Goal: Task Accomplishment & Management: Manage account settings

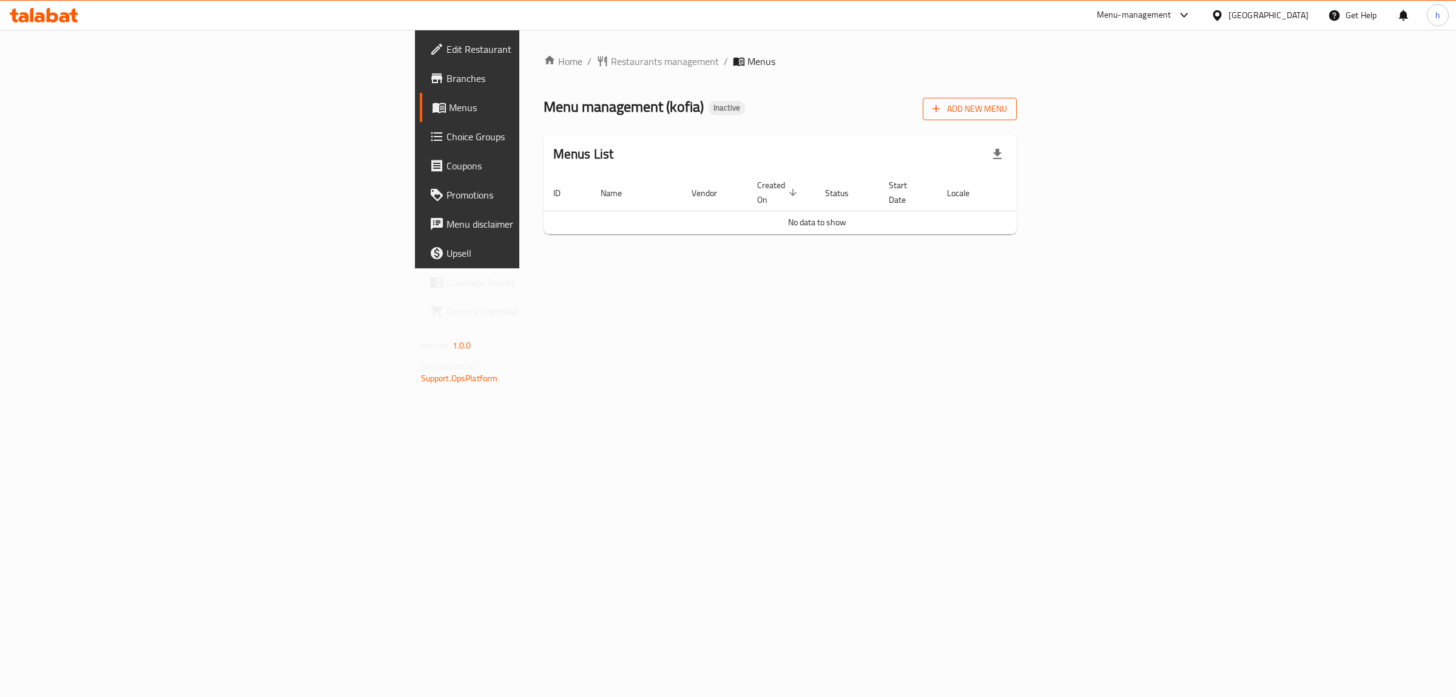
click at [1007, 108] on span "Add New Menu" at bounding box center [970, 108] width 75 height 15
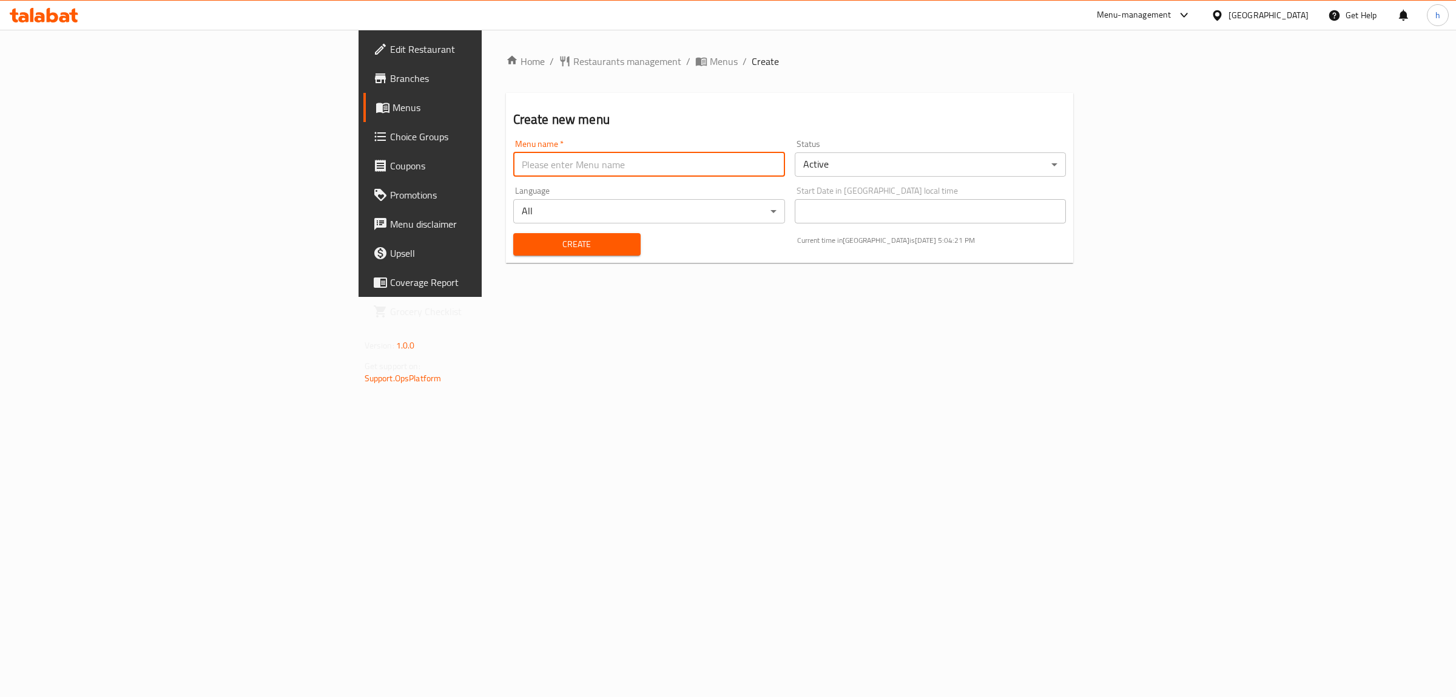
click at [622, 167] on input "text" at bounding box center [649, 164] width 272 height 24
type input "[DATE]"
click at [523, 251] on span "Create" at bounding box center [577, 244] width 108 height 15
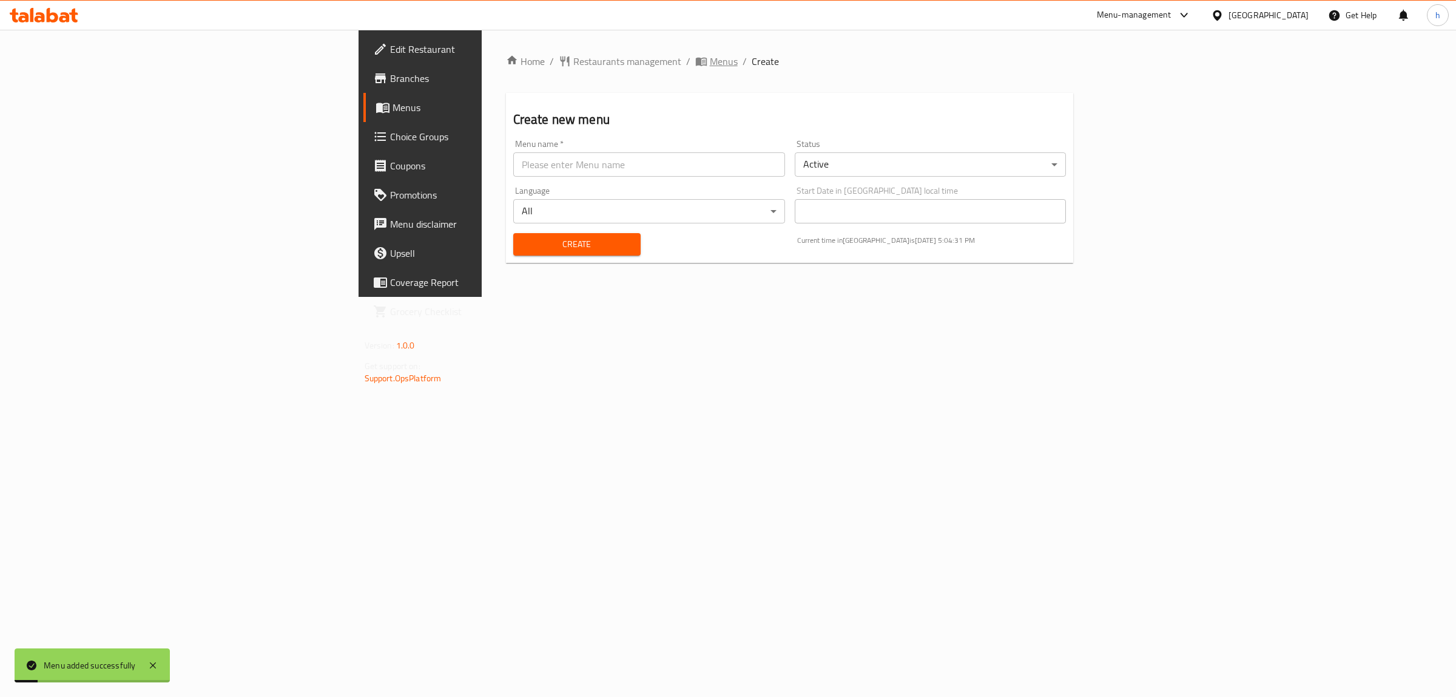
click at [710, 61] on span "Menus" at bounding box center [724, 61] width 28 height 15
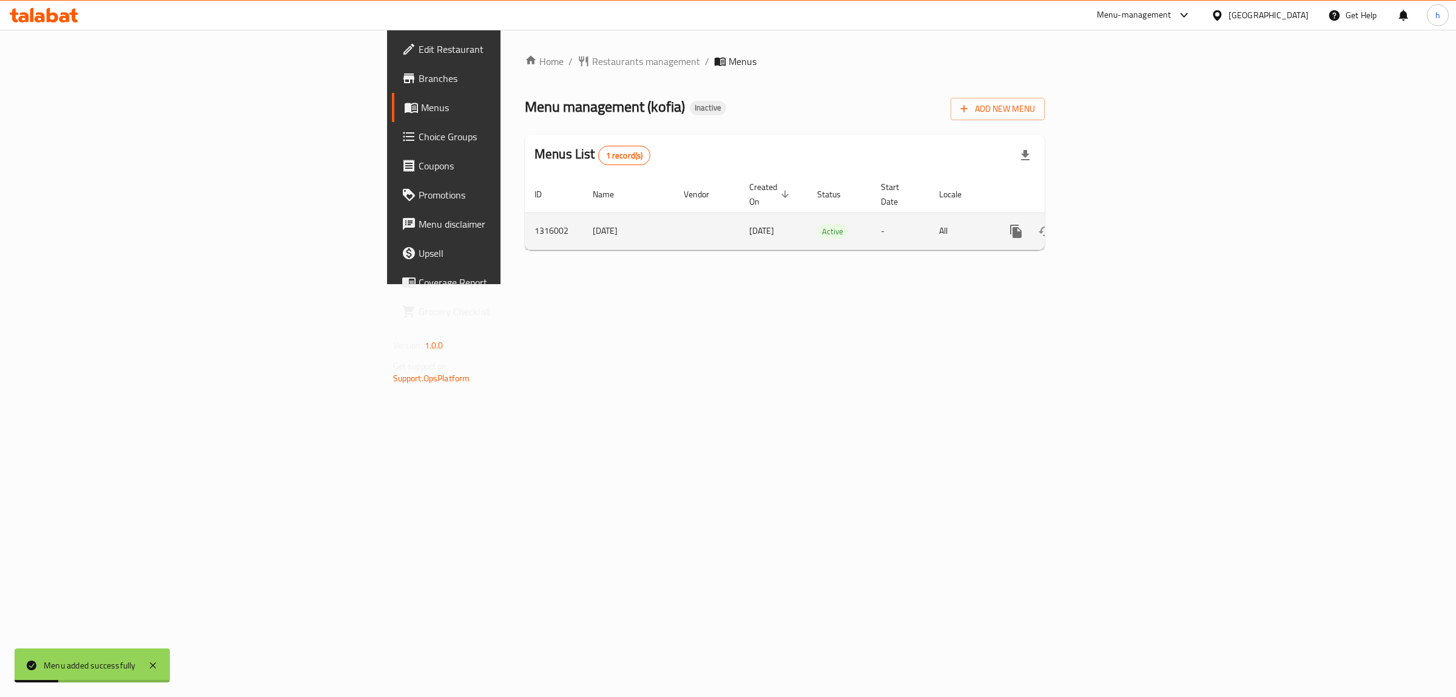
click at [1111, 224] on icon "enhanced table" at bounding box center [1103, 231] width 15 height 15
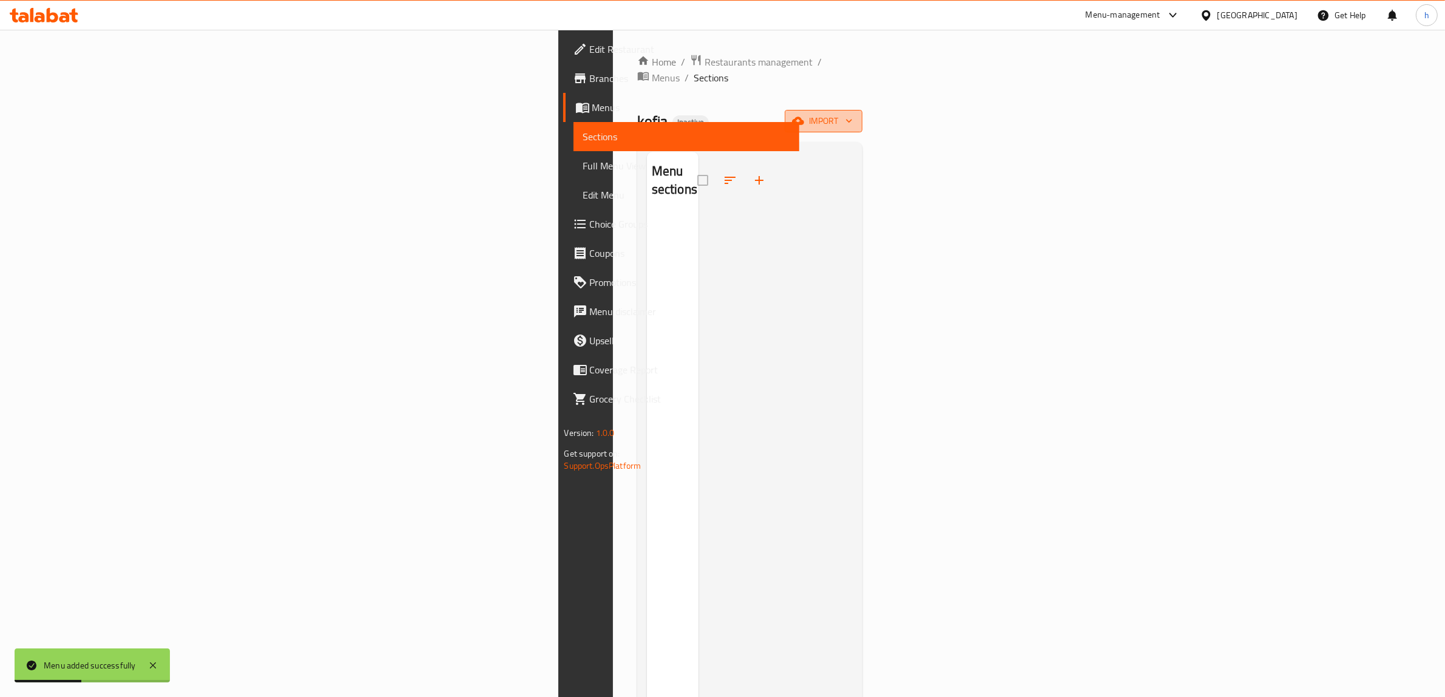
click at [804, 115] on icon "button" at bounding box center [798, 121] width 12 height 12
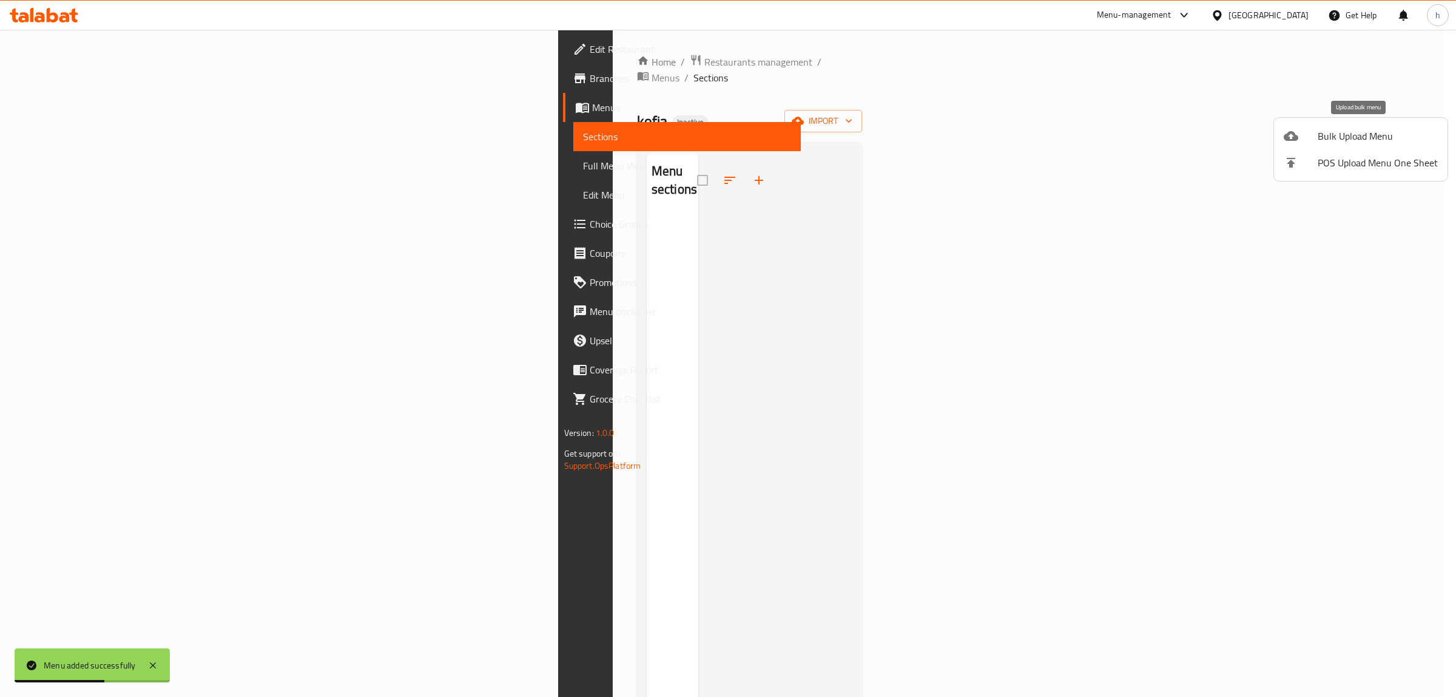
click at [1332, 135] on span "Bulk Upload Menu" at bounding box center [1378, 136] width 120 height 15
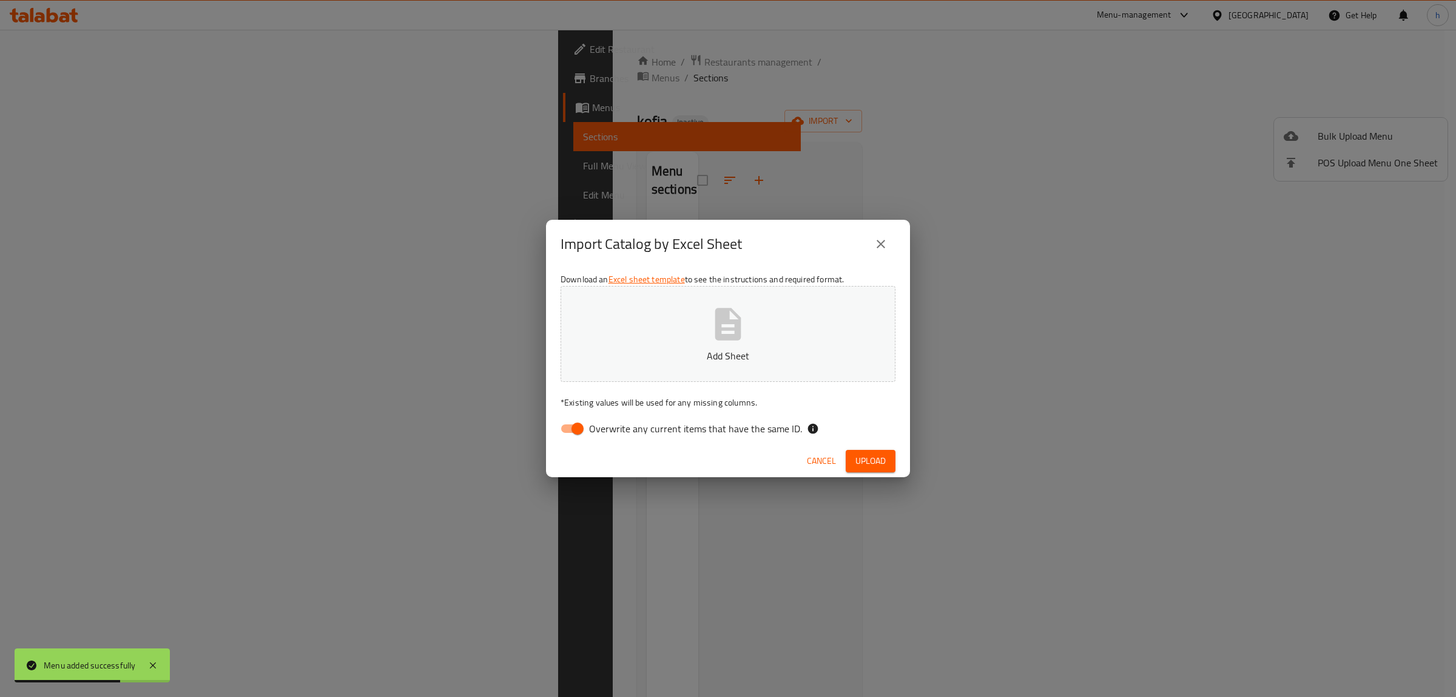
click at [571, 429] on input "Overwrite any current items that have the same ID." at bounding box center [577, 428] width 69 height 23
checkbox input "false"
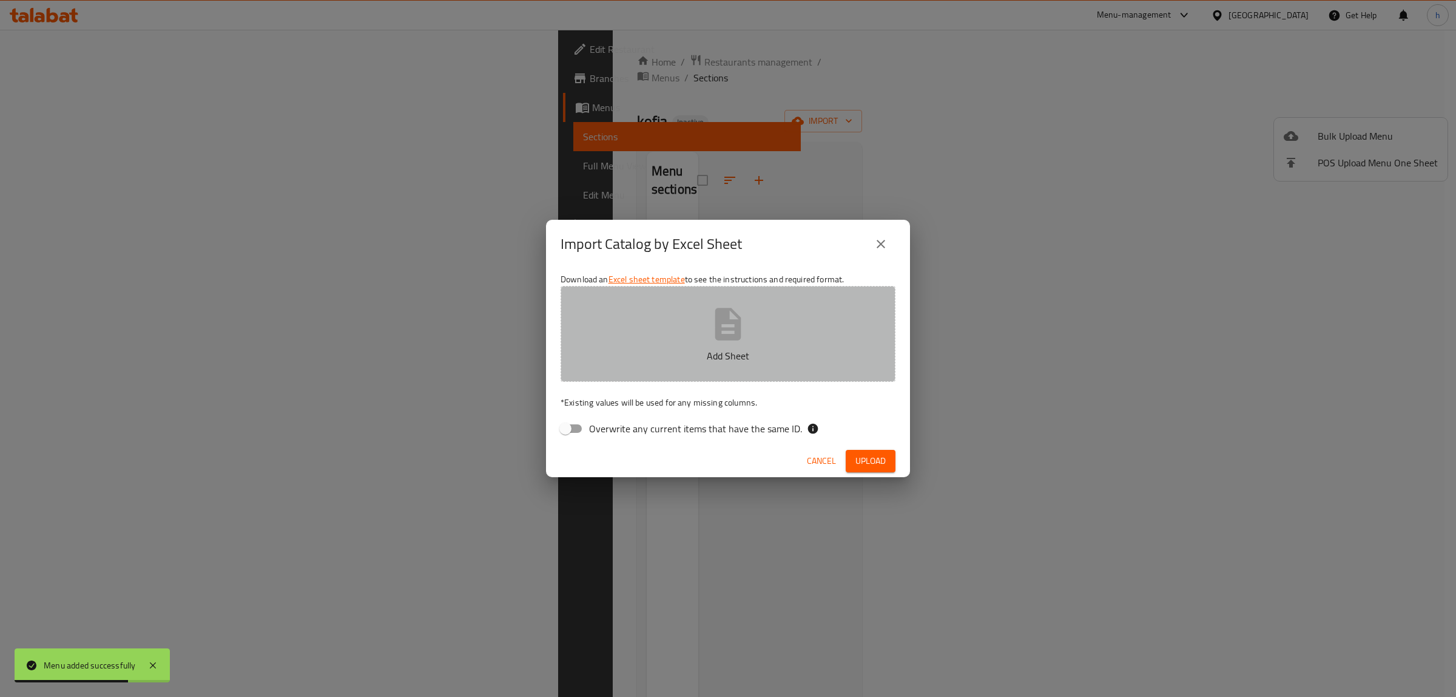
click at [689, 350] on p "Add Sheet" at bounding box center [727, 355] width 297 height 15
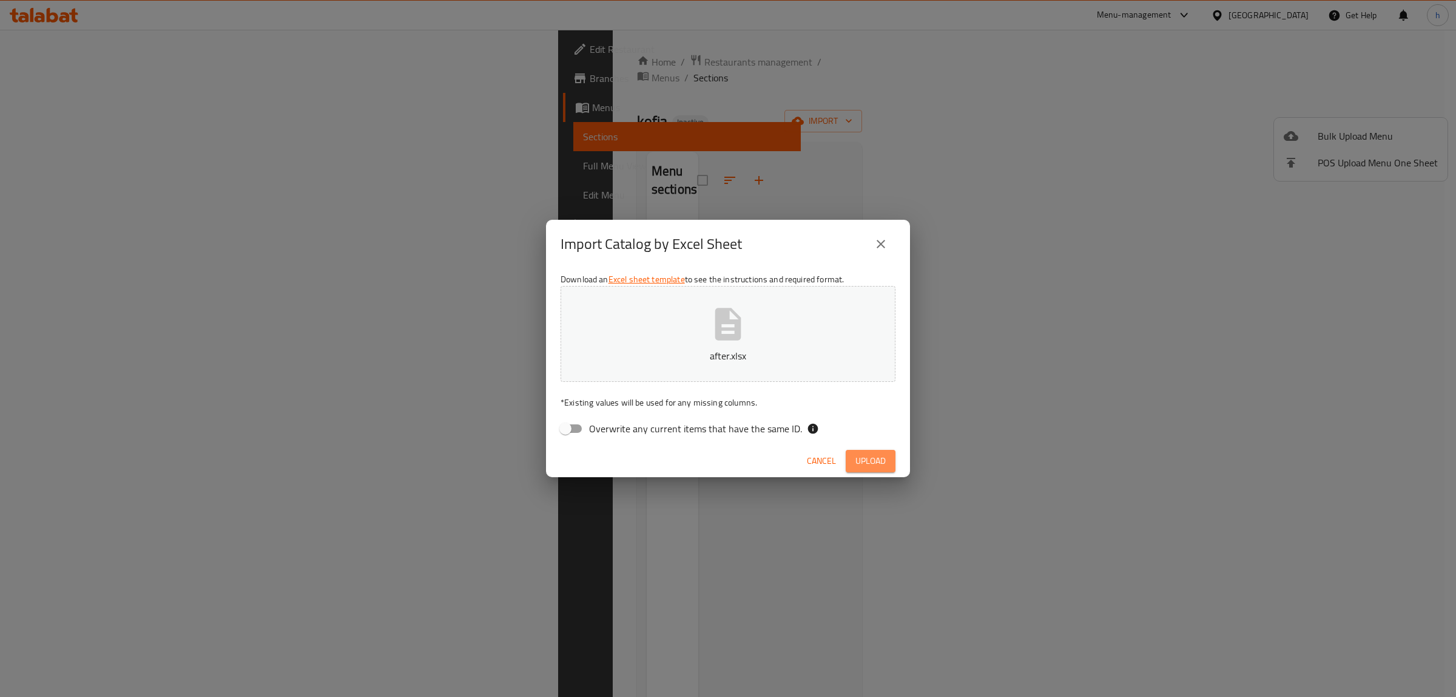
click at [877, 465] on span "Upload" at bounding box center [870, 460] width 30 height 15
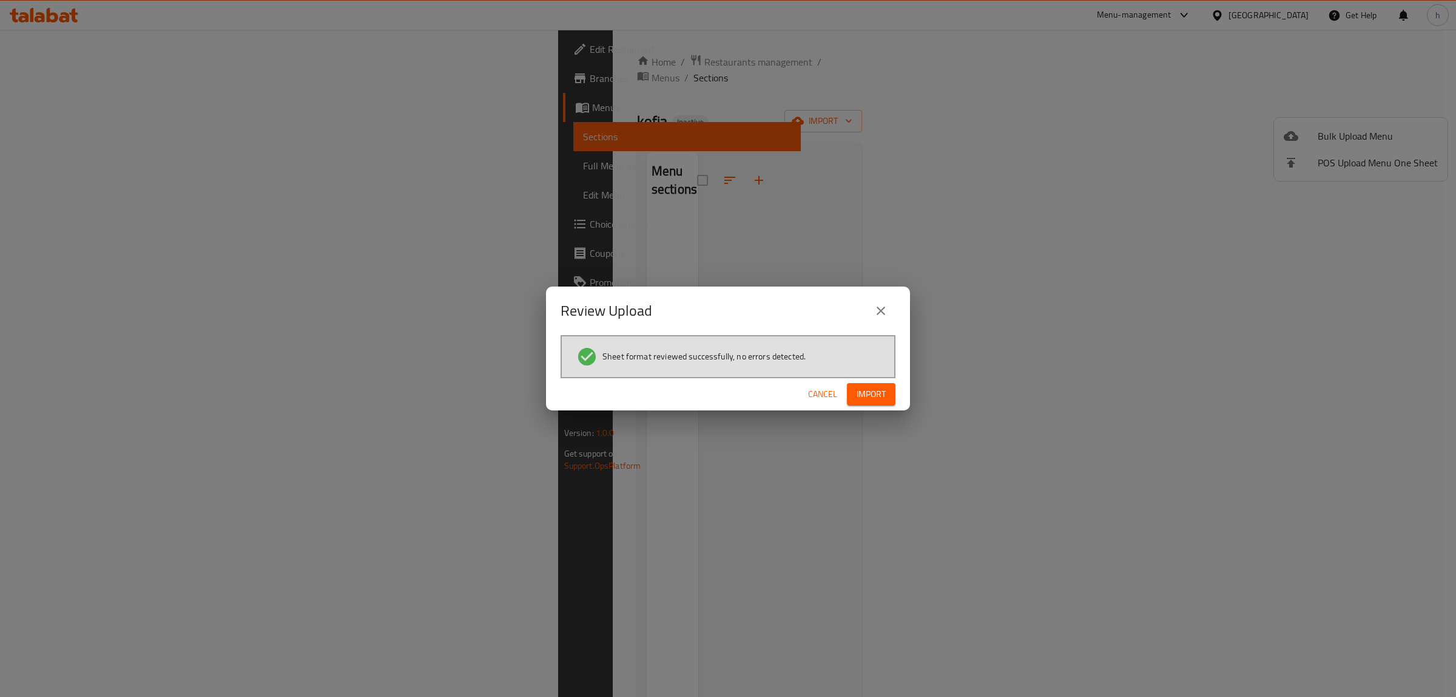
click at [882, 399] on span "Import" at bounding box center [871, 393] width 29 height 15
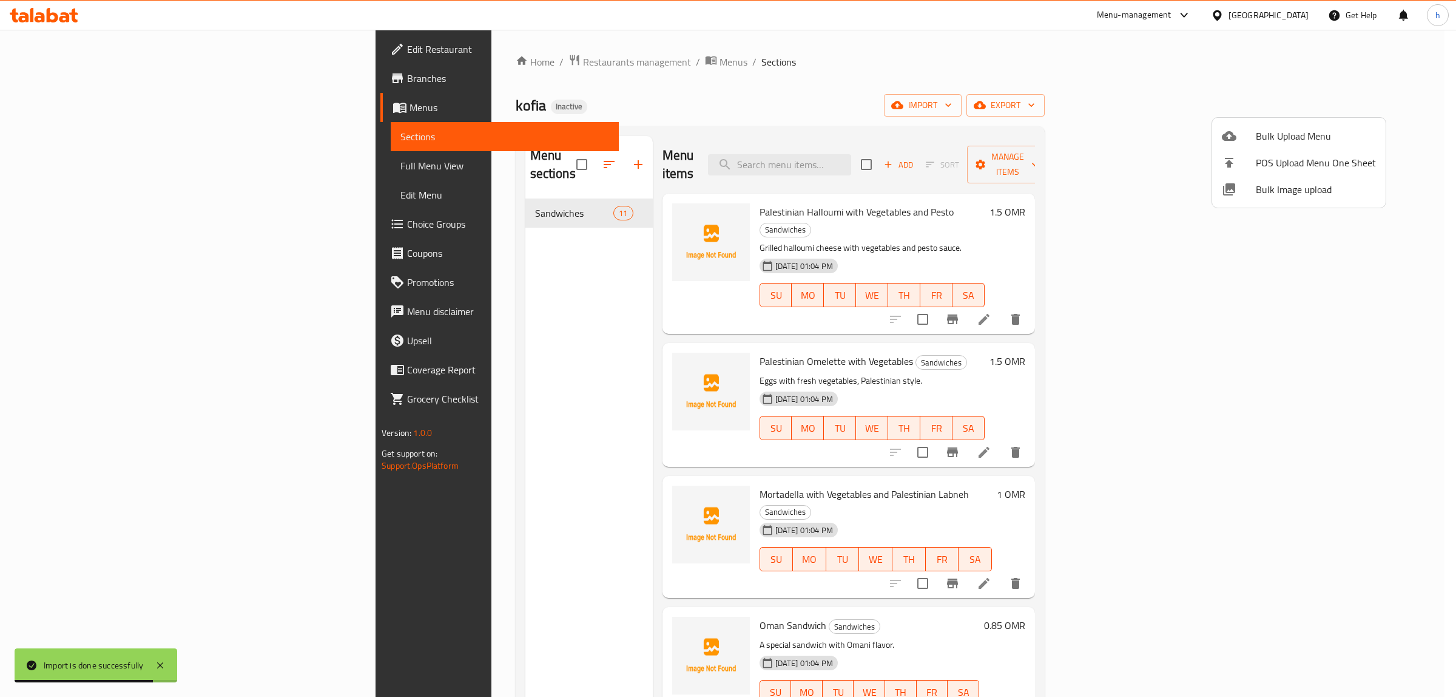
click at [46, 166] on div at bounding box center [728, 348] width 1456 height 697
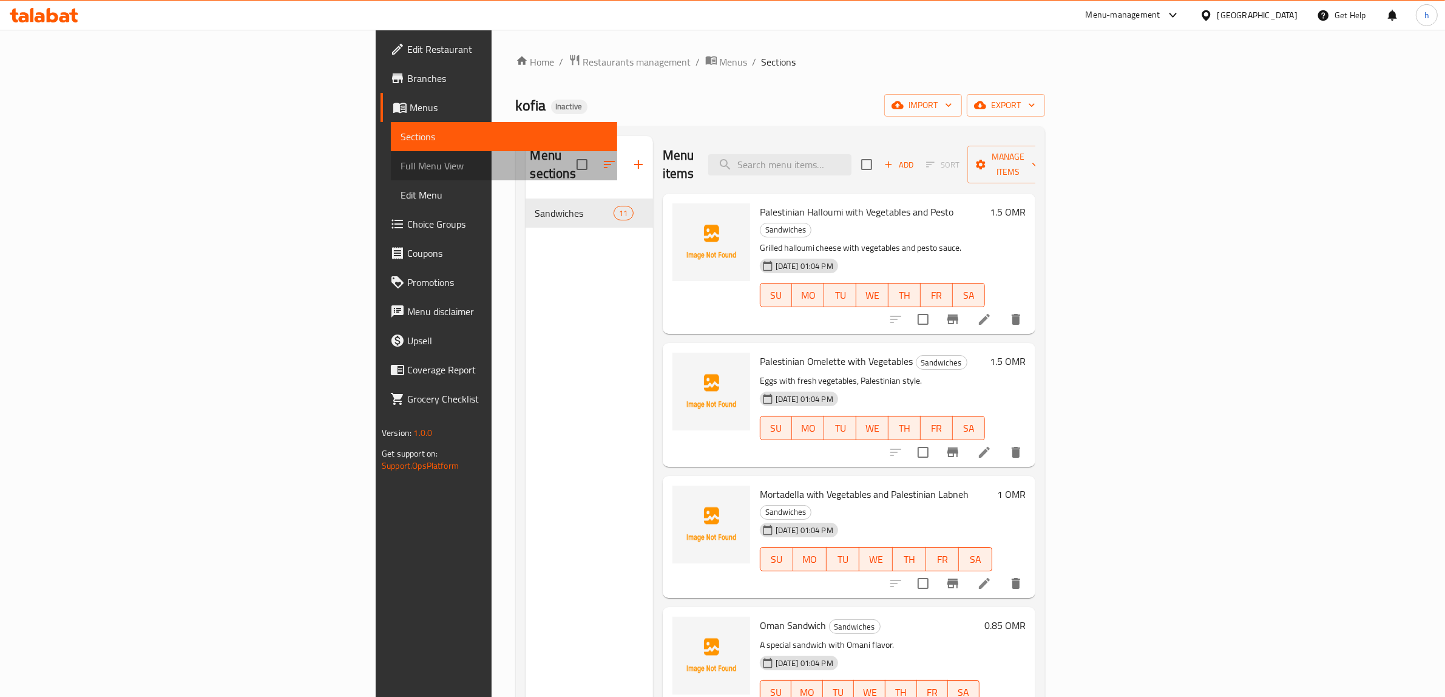
click at [400, 167] on span "Full Menu View" at bounding box center [503, 165] width 207 height 15
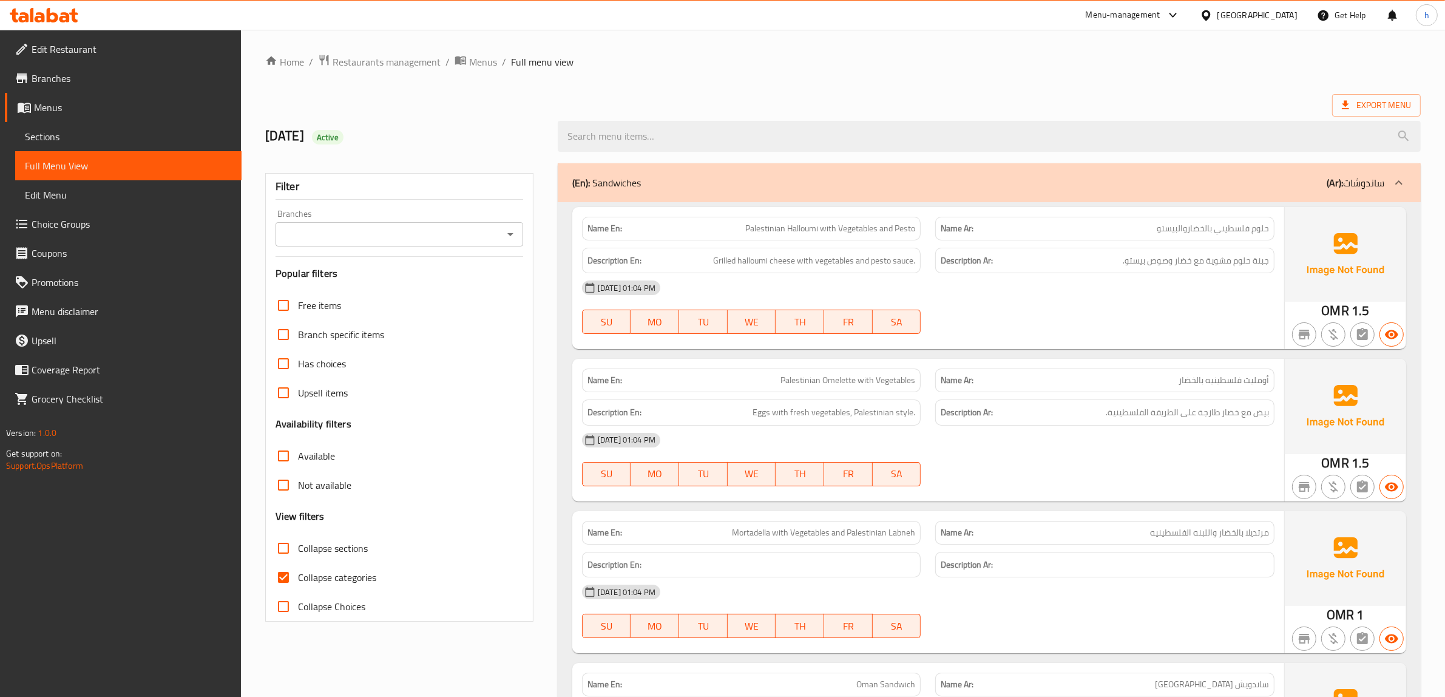
click at [310, 582] on span "Collapse categories" at bounding box center [337, 577] width 78 height 15
click at [298, 582] on input "Collapse categories" at bounding box center [283, 576] width 29 height 29
checkbox input "false"
click at [1250, 261] on span "جبنة حلوم مشوية مع خضار وصوص بيستو." at bounding box center [1195, 260] width 146 height 15
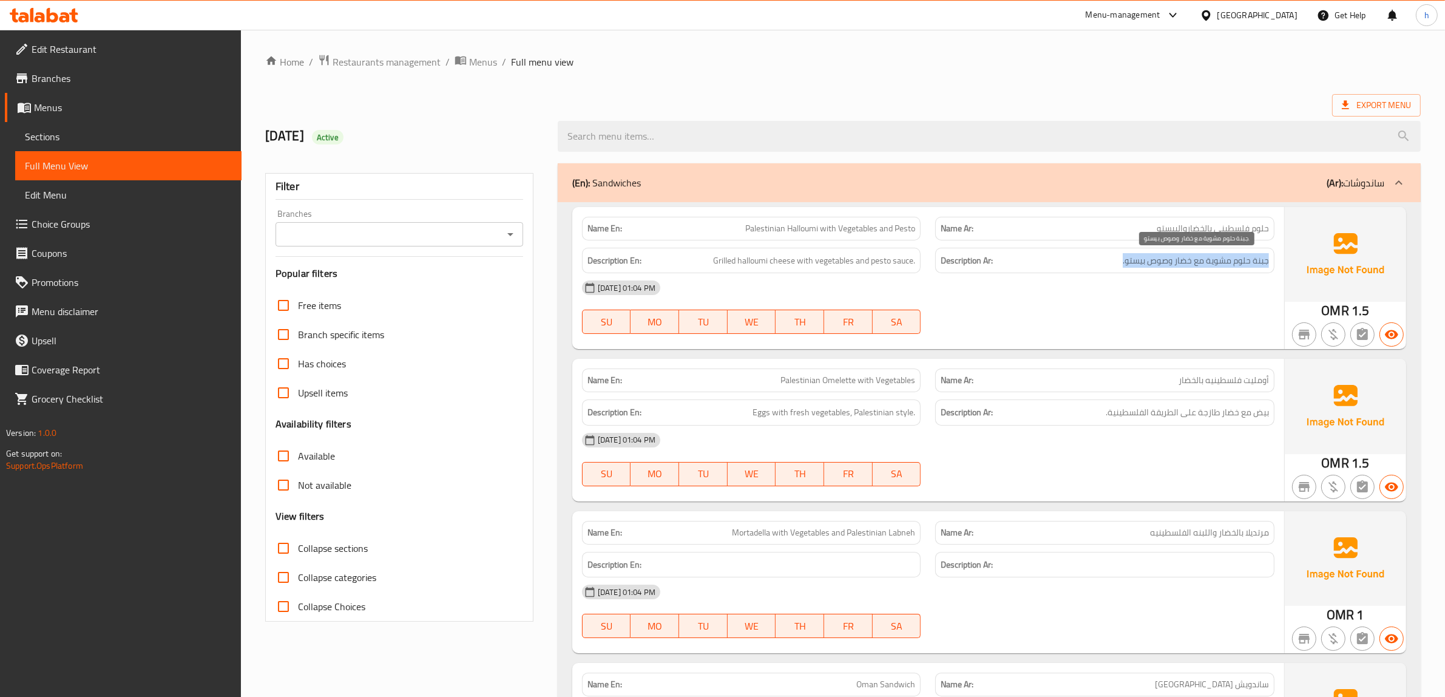
click at [1250, 261] on span "جبنة حلوم مشوية مع خضار وصوص بيستو." at bounding box center [1195, 260] width 146 height 15
click at [851, 264] on span "Grilled halloumi cheese with vegetables and pesto sauce." at bounding box center [814, 260] width 202 height 15
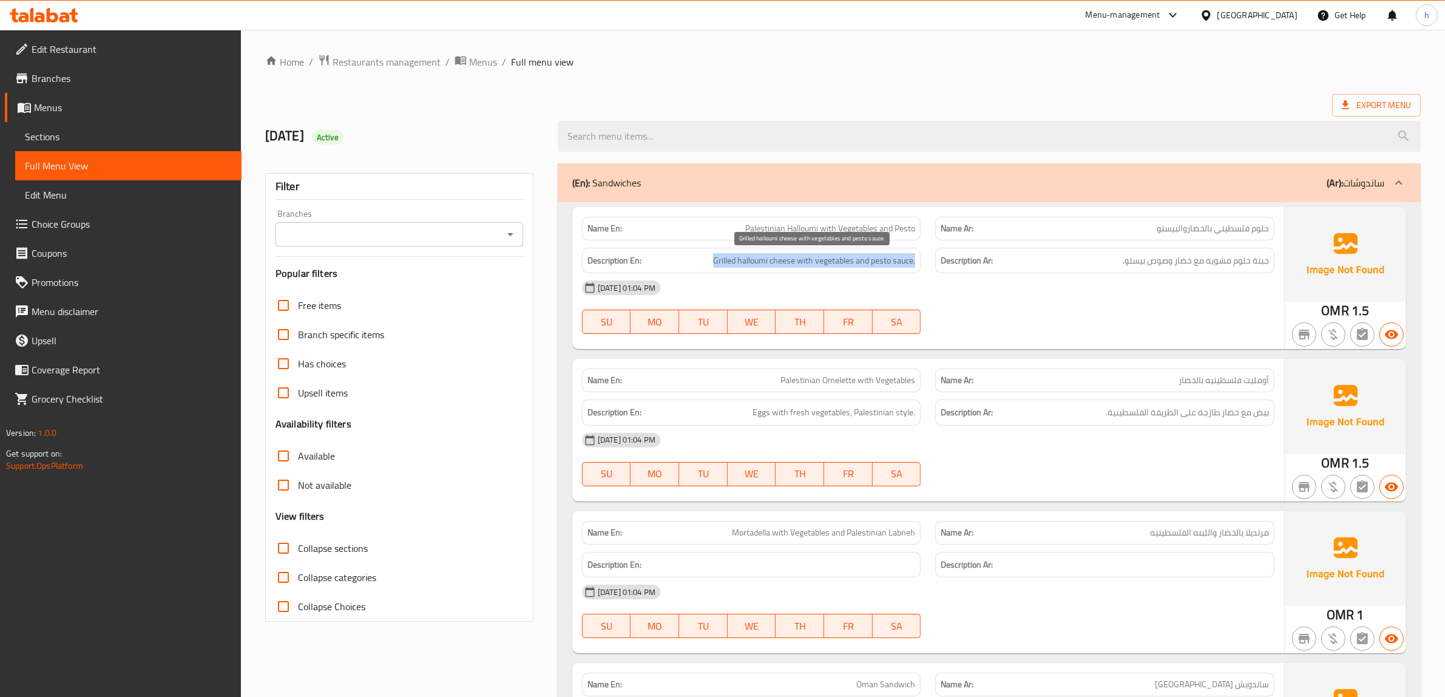
click at [851, 264] on span "Grilled halloumi cheese with vegetables and pesto sauce." at bounding box center [814, 260] width 202 height 15
click at [866, 420] on span "Eggs with fresh vegetables, Palestinian style." at bounding box center [833, 412] width 163 height 15
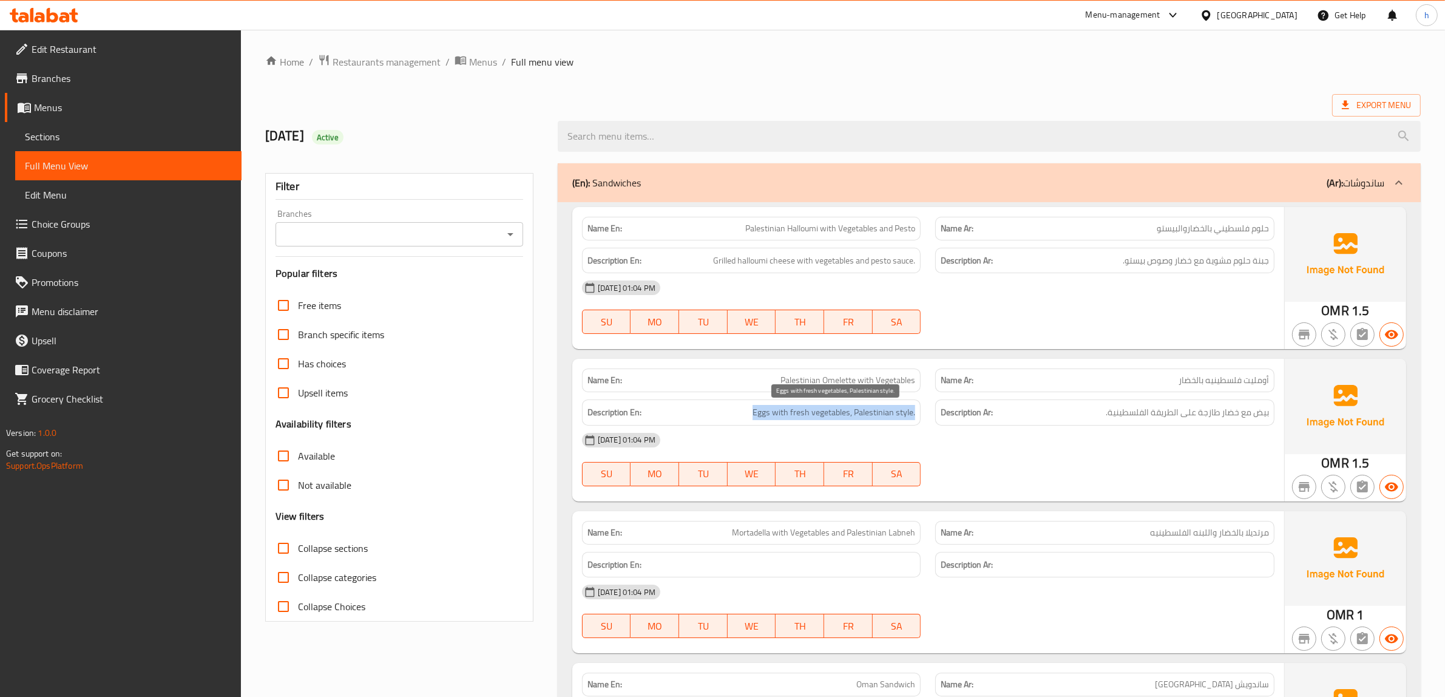
click at [866, 420] on span "Eggs with fresh vegetables, Palestinian style." at bounding box center [833, 412] width 163 height 15
click at [751, 401] on div "Description En: Eggs with fresh vegetables, Palestinian style." at bounding box center [751, 412] width 339 height 26
click at [1122, 383] on p "Name Ar: أومليت فلسطينيه بالخضار" at bounding box center [1104, 380] width 328 height 13
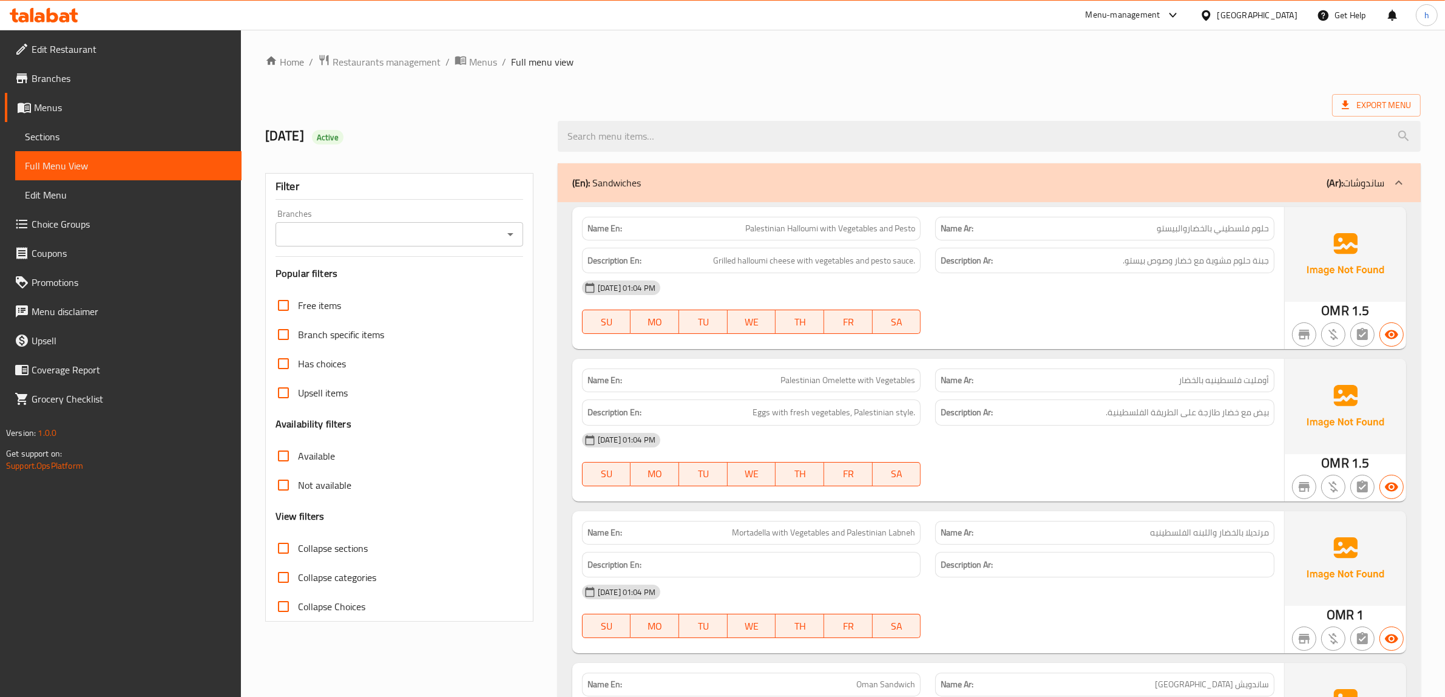
click at [781, 386] on span "Palestinian Omelette with Vegetables" at bounding box center [847, 380] width 135 height 13
click at [807, 407] on span "Eggs with fresh vegetables, Palestinian style." at bounding box center [833, 412] width 163 height 15
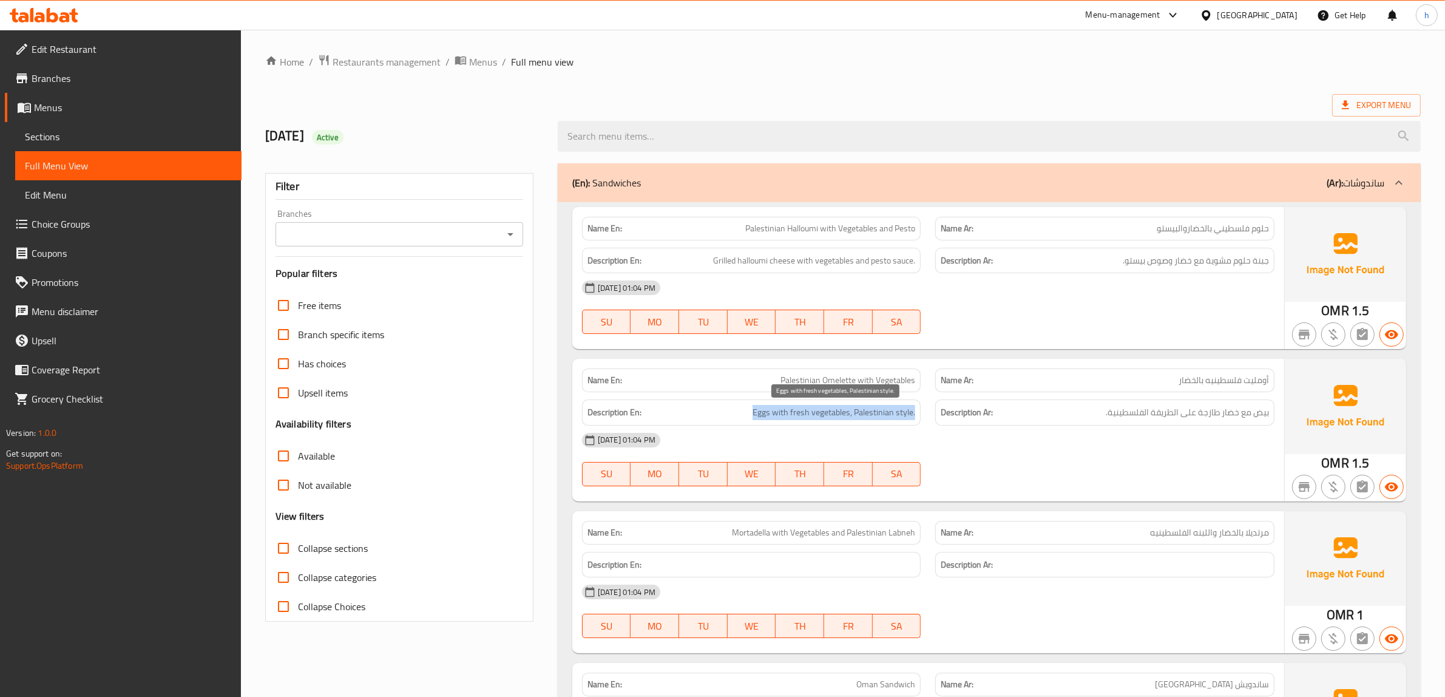
click at [807, 407] on span "Eggs with fresh vegetables, Palestinian style." at bounding box center [833, 412] width 163 height 15
click at [1189, 419] on span "بيض مع خضار طازجة على الطريقة الفلسطينية." at bounding box center [1186, 412] width 163 height 15
click at [802, 428] on div "[DATE] 01:04 PM" at bounding box center [928, 439] width 707 height 29
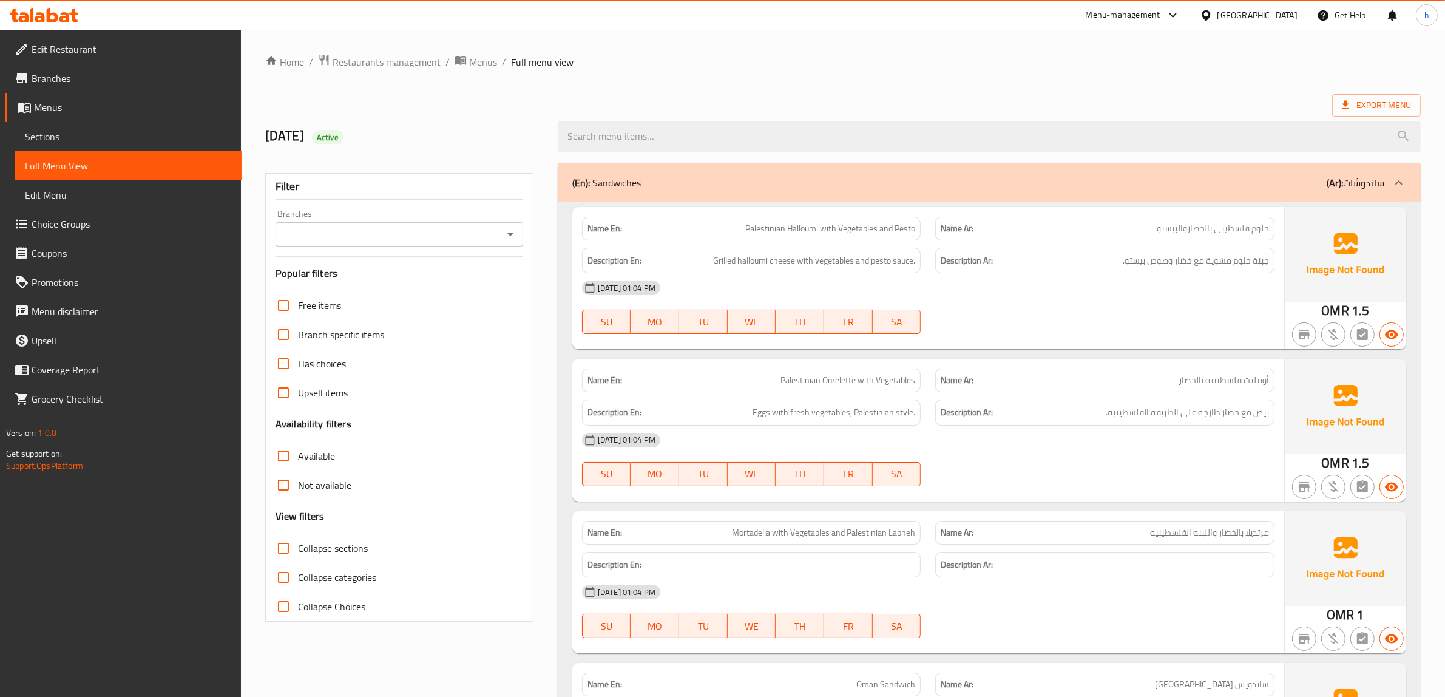
click at [802, 428] on div "[DATE] 01:04 PM" at bounding box center [928, 439] width 707 height 29
click at [845, 416] on span "Eggs with fresh vegetables, Palestinian style." at bounding box center [833, 412] width 163 height 15
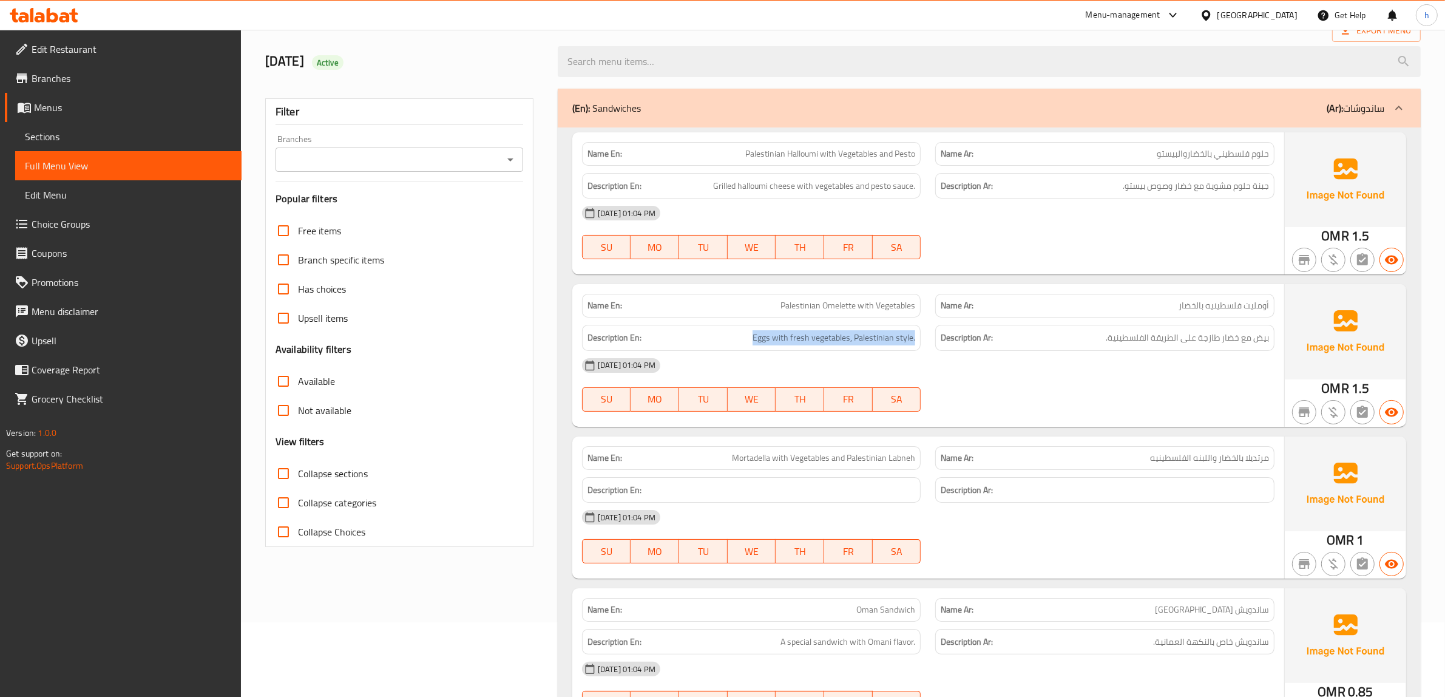
scroll to position [76, 0]
click at [787, 456] on span "Mortadella with Vegetables and Palestinian Labneh" at bounding box center [823, 456] width 183 height 13
click at [1208, 453] on span "مرتديلا بالخضار واللبنه الفلسطينيه" at bounding box center [1209, 456] width 119 height 13
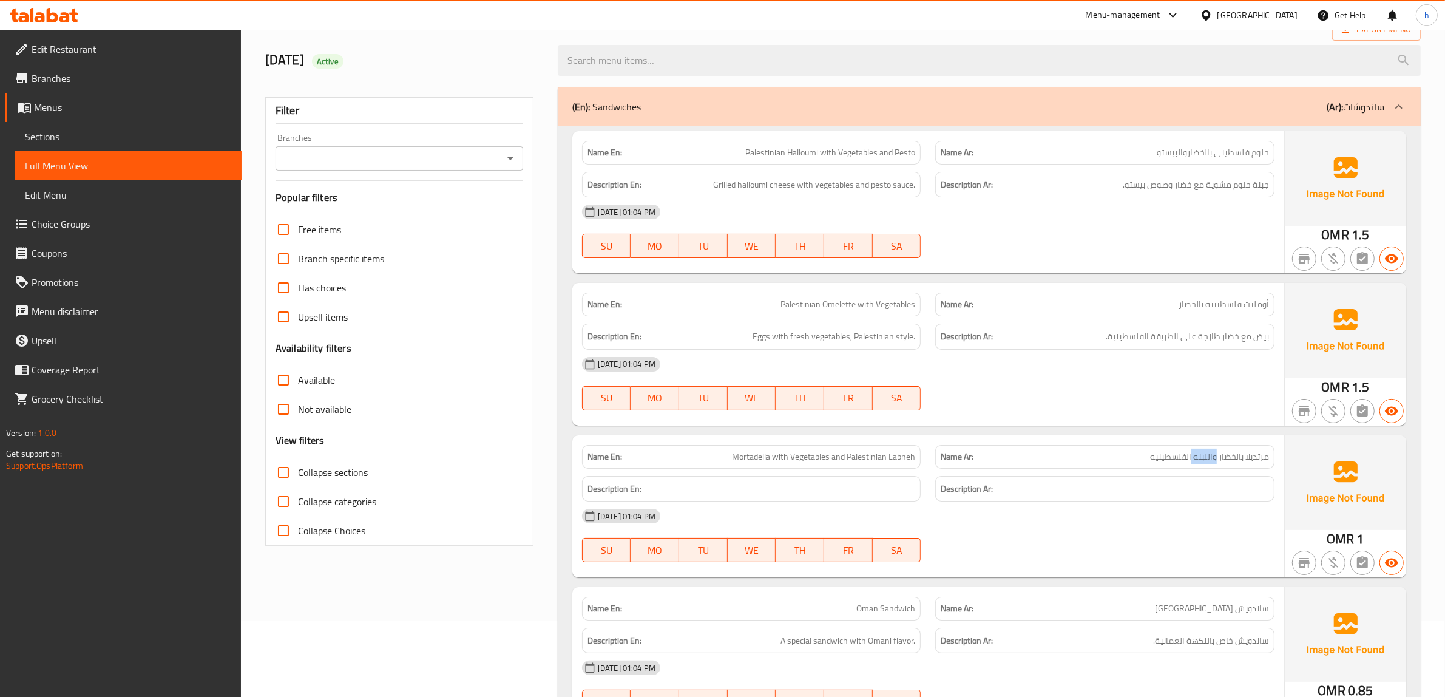
click at [1208, 453] on span "مرتديلا بالخضار واللبنه الفلسطينيه" at bounding box center [1209, 456] width 119 height 13
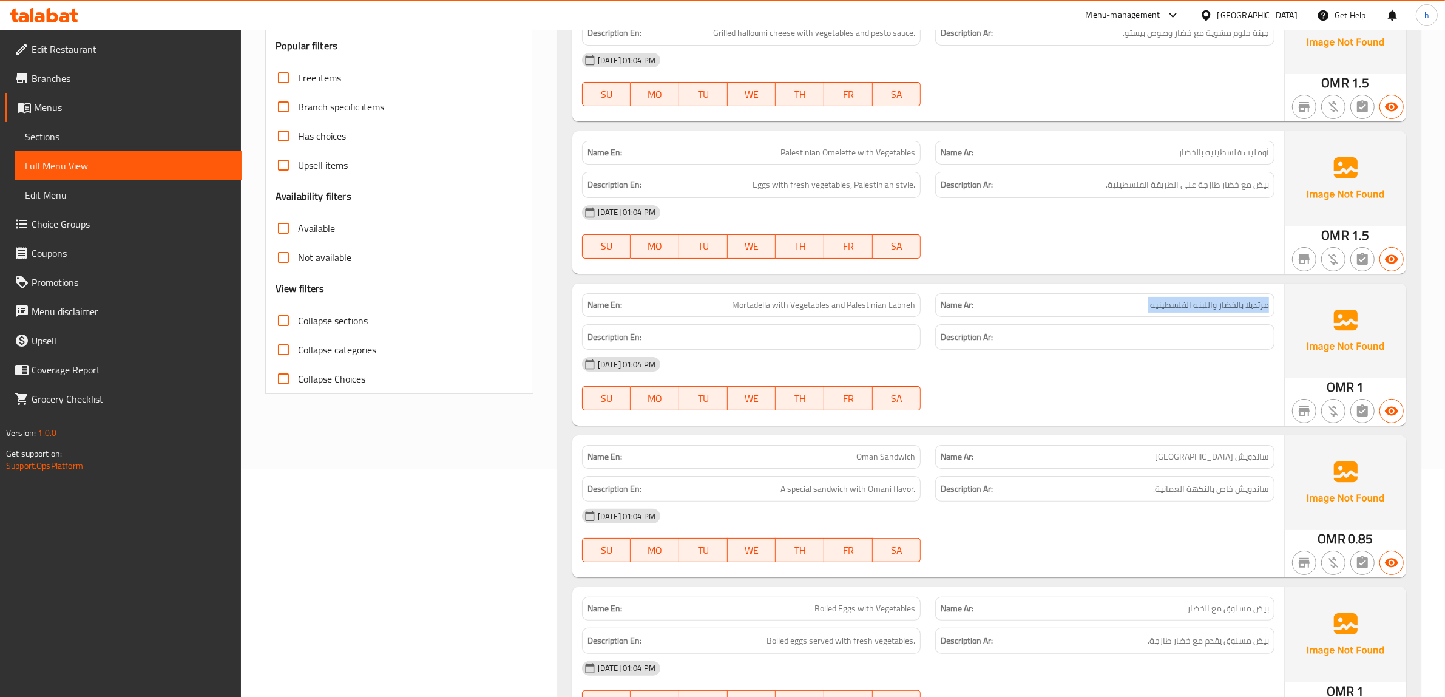
scroll to position [303, 0]
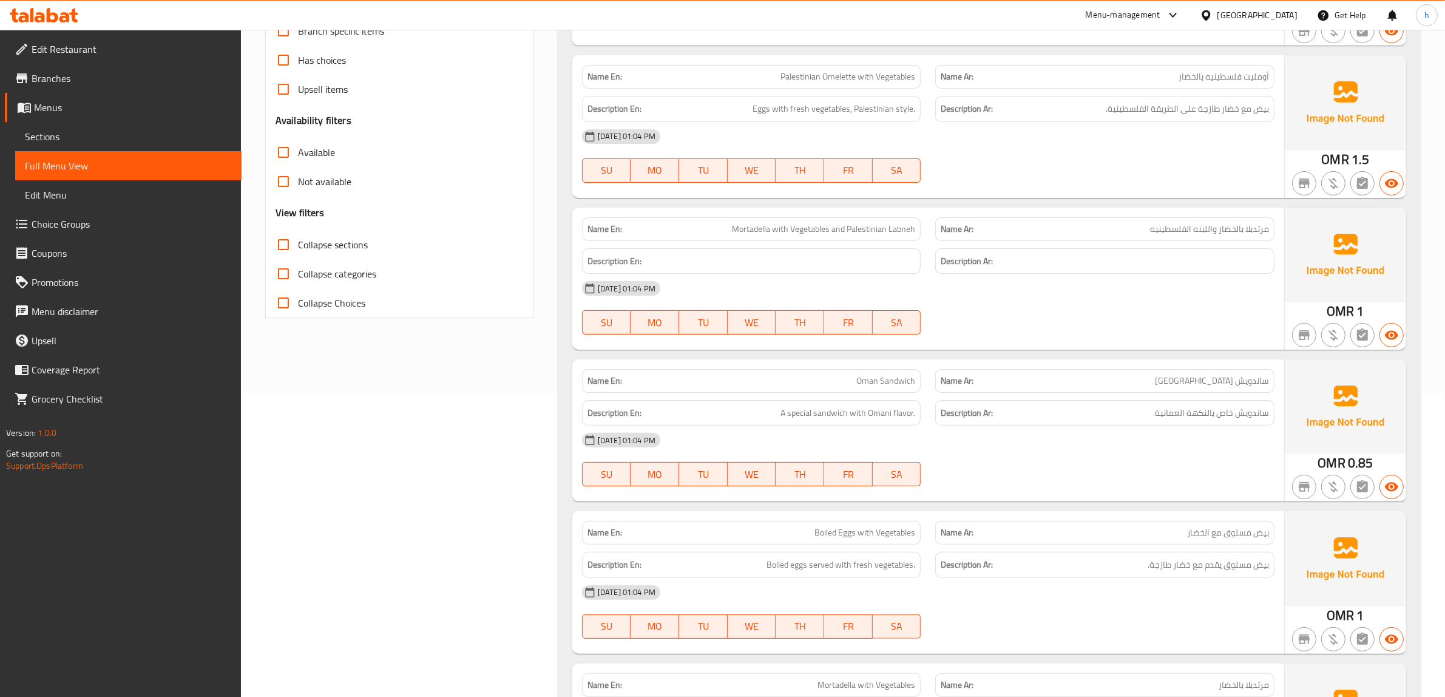
click at [853, 392] on div "Name En: Oman Sandwich" at bounding box center [751, 381] width 339 height 24
click at [1136, 381] on p "Name Ar: ساندويش [GEOGRAPHIC_DATA]" at bounding box center [1104, 380] width 328 height 13
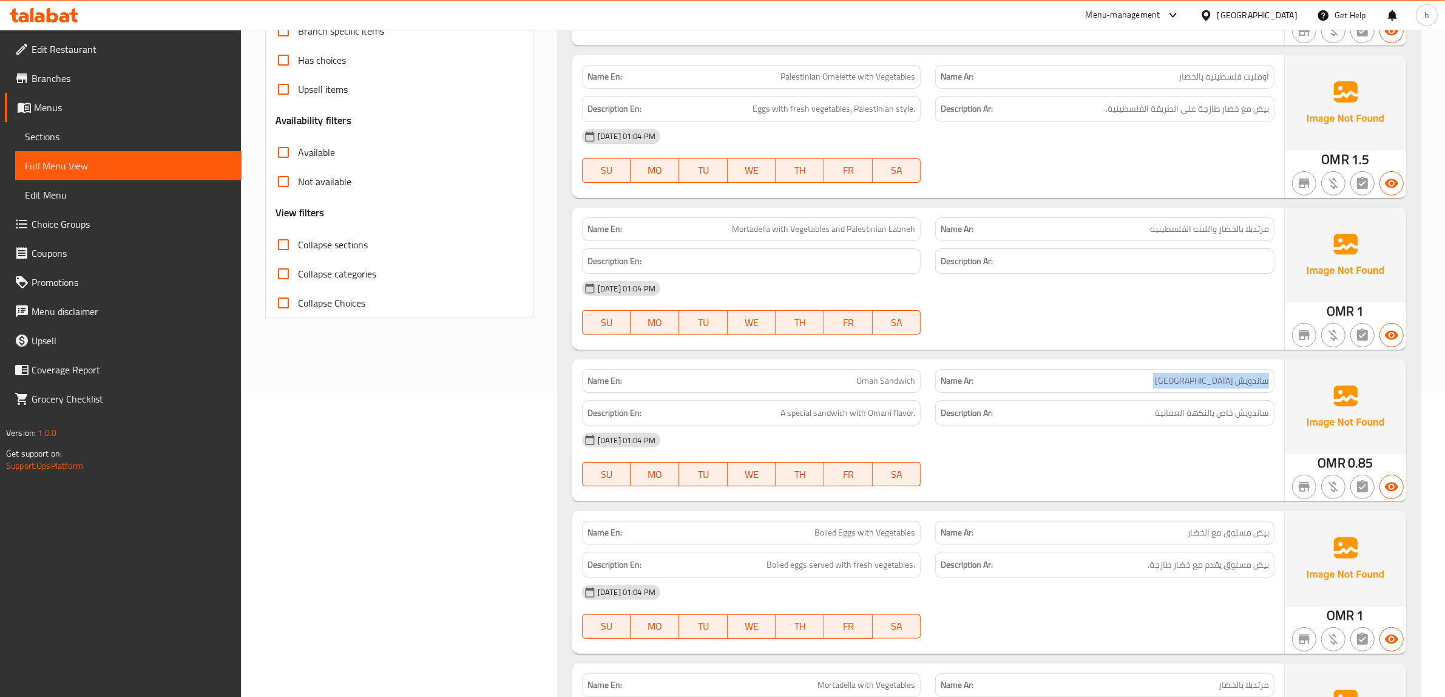
click at [1136, 381] on p "Name Ar: ساندويش [GEOGRAPHIC_DATA]" at bounding box center [1104, 380] width 328 height 13
click at [871, 423] on div "Description En: A special sandwich with Omani flavor." at bounding box center [751, 413] width 339 height 26
click at [1189, 419] on span "ساندويش خاص بالنكهة العمانية." at bounding box center [1211, 412] width 116 height 15
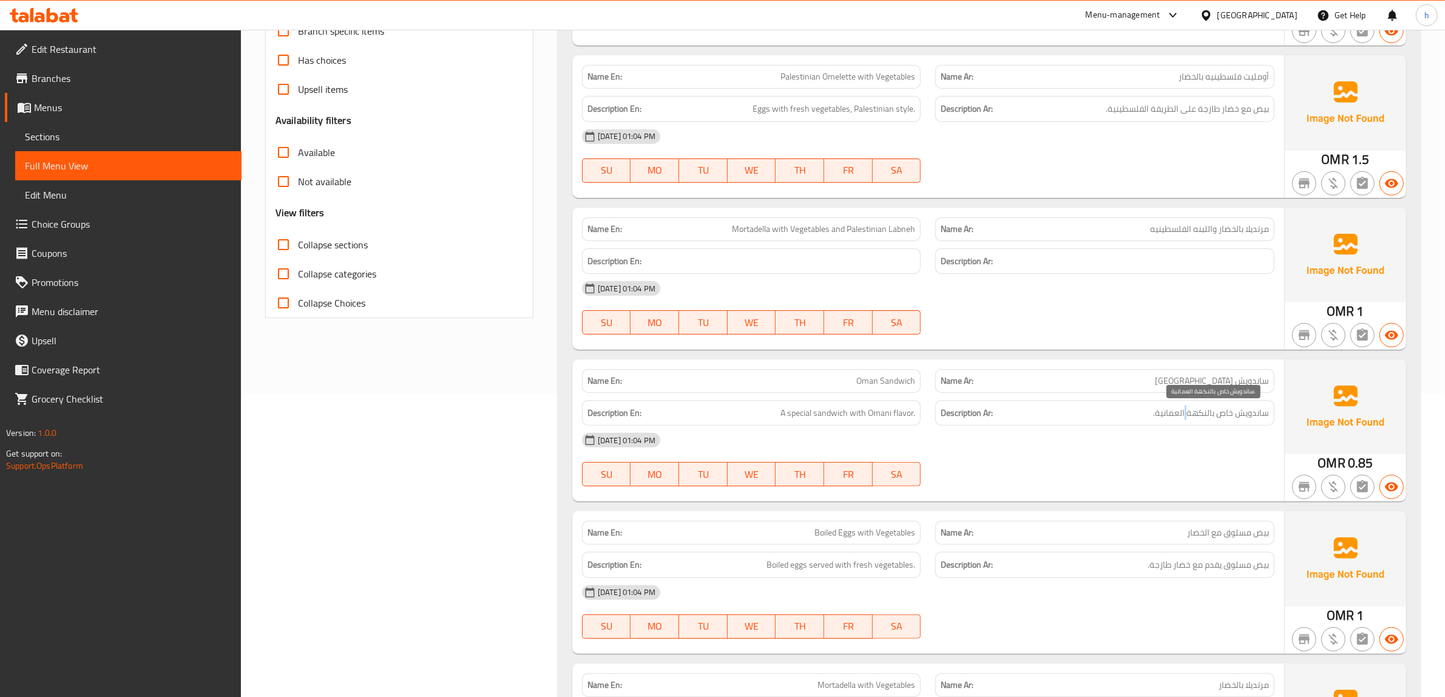
click at [1189, 419] on span "ساندويش خاص بالنكهة العمانية." at bounding box center [1211, 412] width 116 height 15
click at [1204, 414] on span "ساندويش خاص بالنكهة العمانية." at bounding box center [1211, 412] width 116 height 15
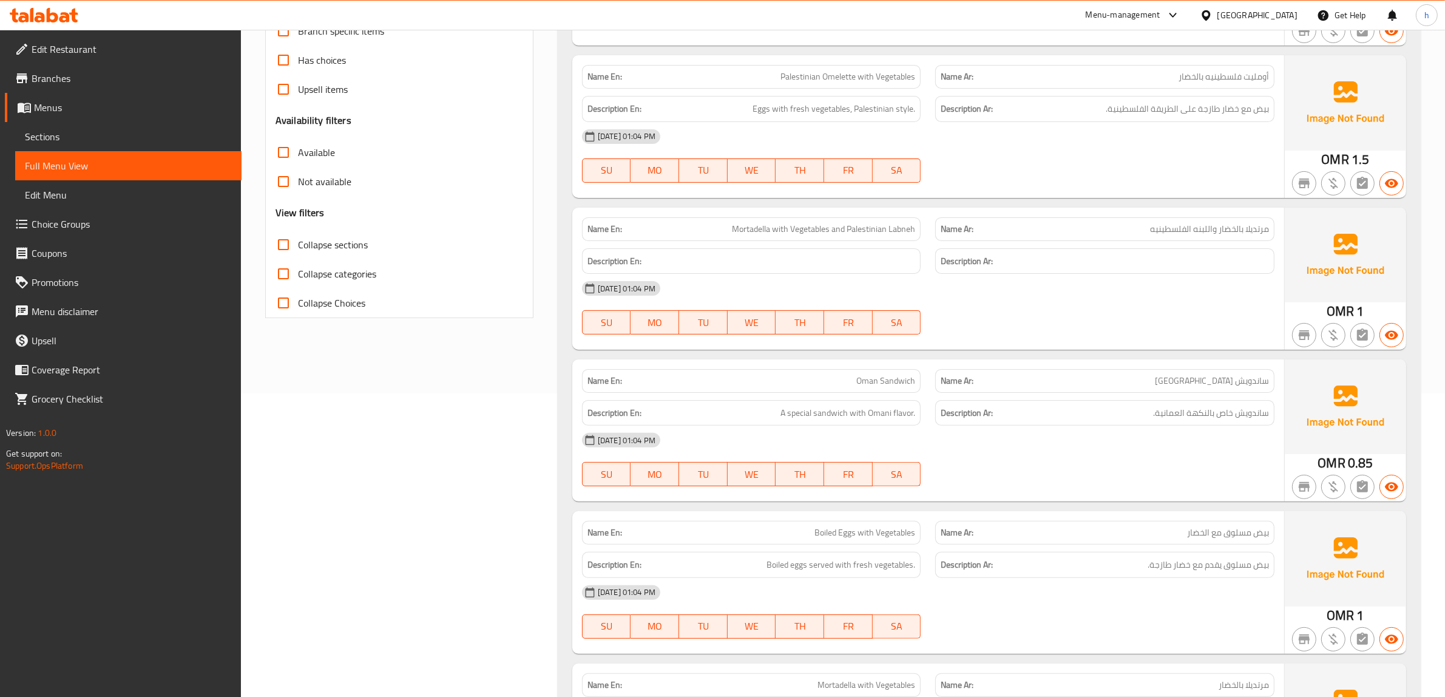
click at [783, 569] on span "Boiled eggs served with fresh vegetables." at bounding box center [840, 564] width 149 height 15
click at [1109, 564] on h6 "Description Ar: بيض مسلوق يقدم مع خضار طازجة." at bounding box center [1104, 564] width 328 height 15
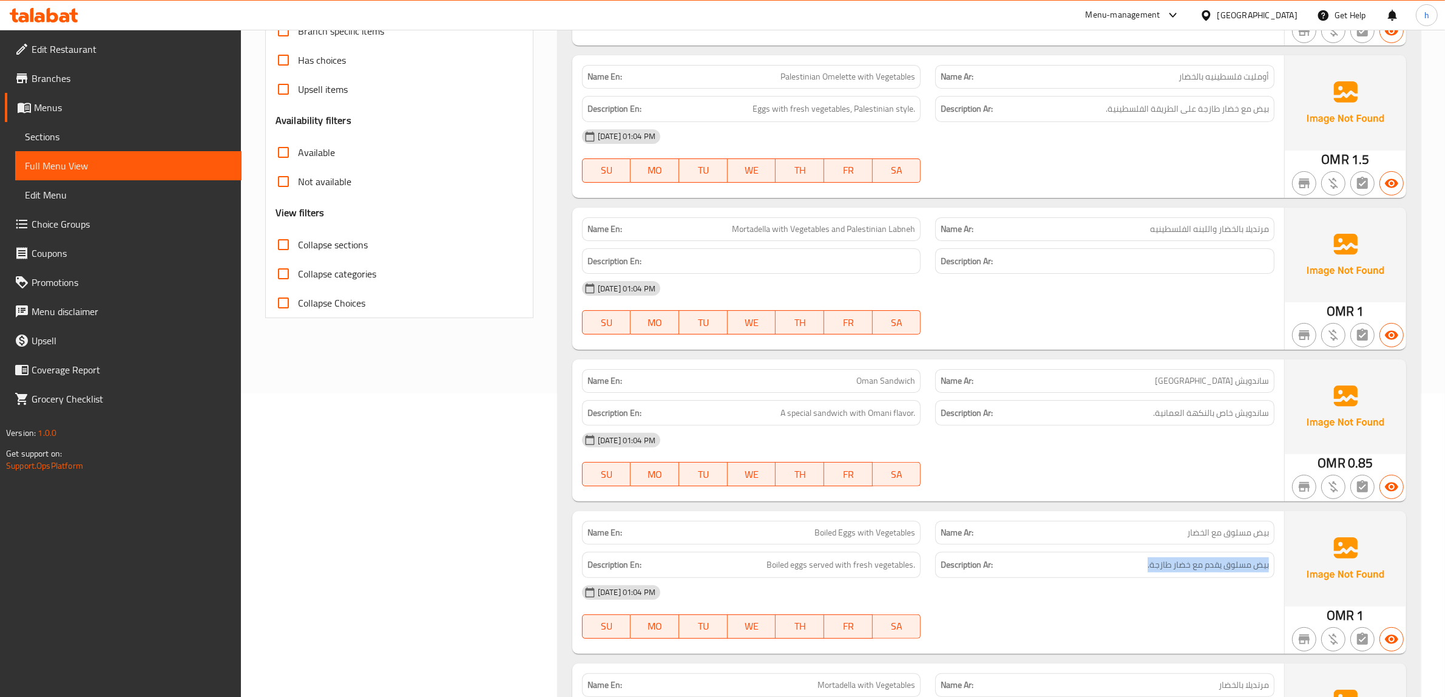
click at [1109, 564] on h6 "Description Ar: بيض مسلوق يقدم مع خضار طازجة." at bounding box center [1104, 564] width 328 height 15
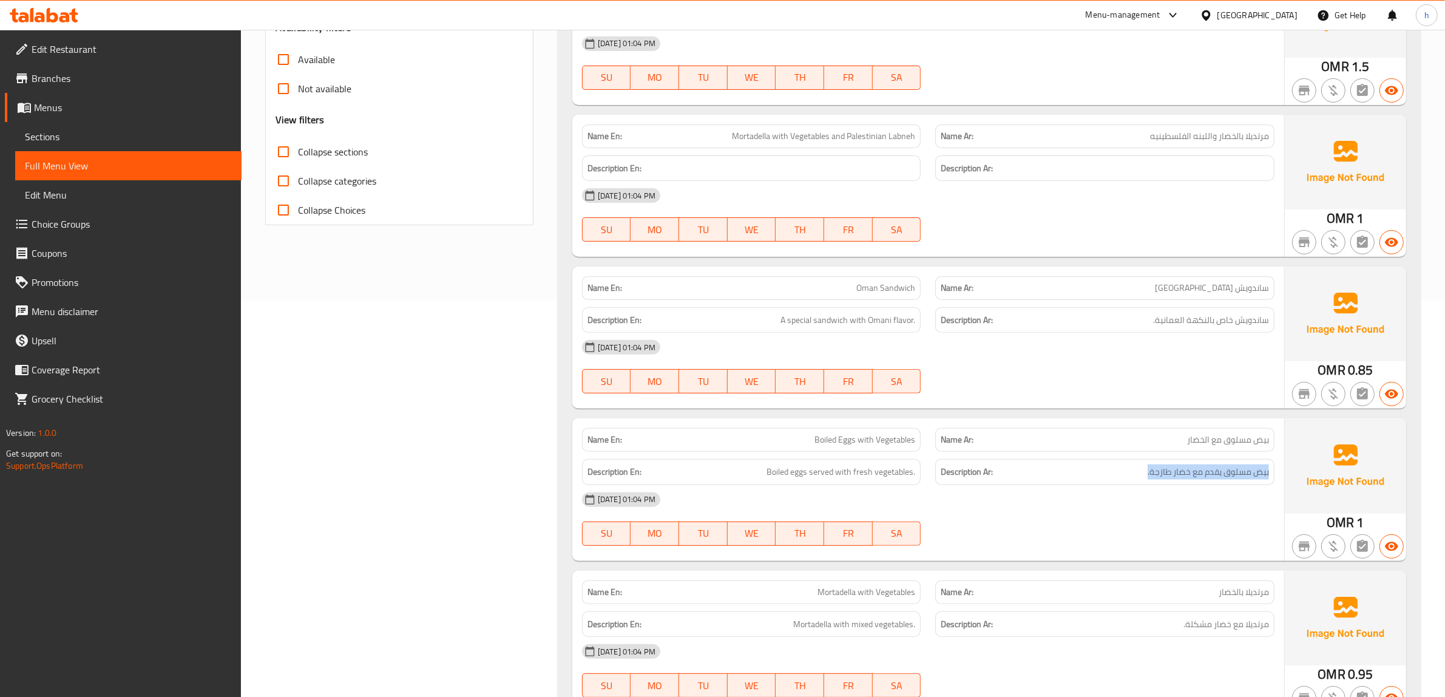
scroll to position [531, 0]
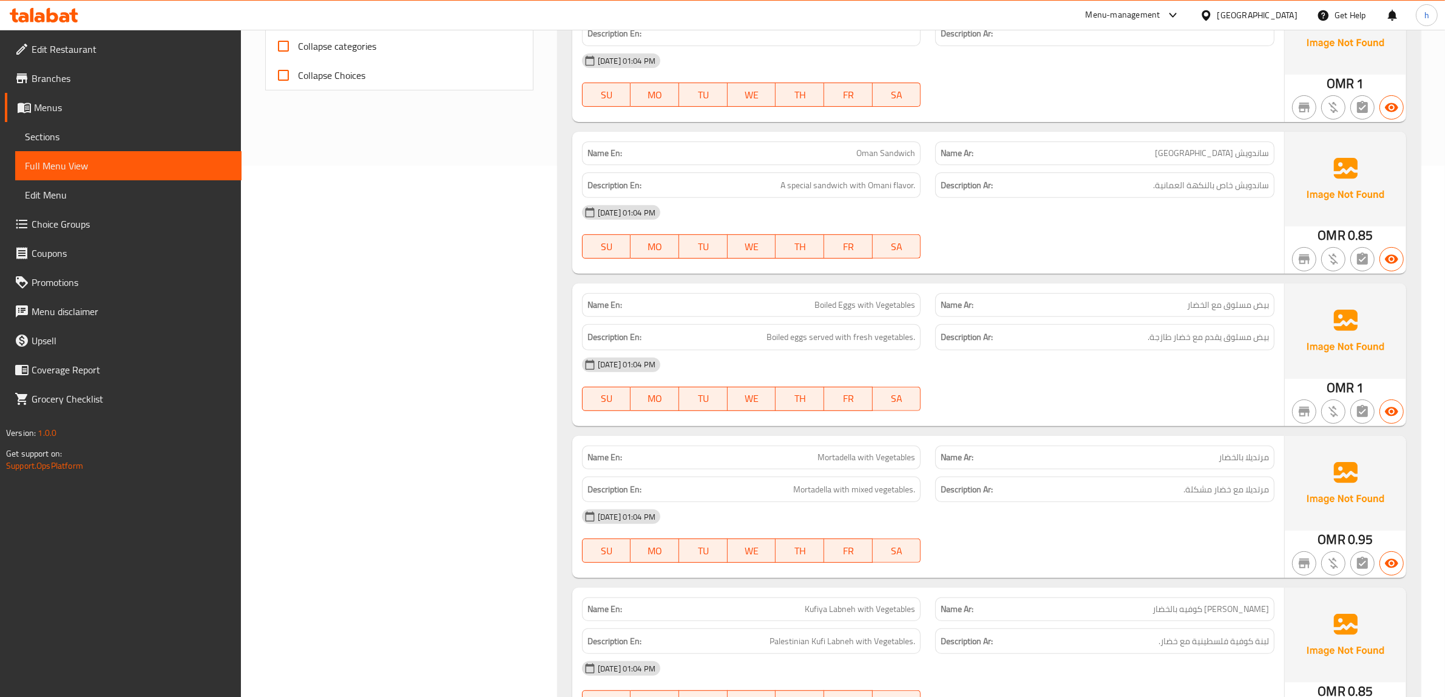
click at [781, 490] on h6 "Description En: Mortadella with mixed vegetables." at bounding box center [751, 489] width 328 height 15
click at [1172, 485] on h6 "Description Ar: مرتديلا مع خضار مشكلة." at bounding box center [1104, 489] width 328 height 15
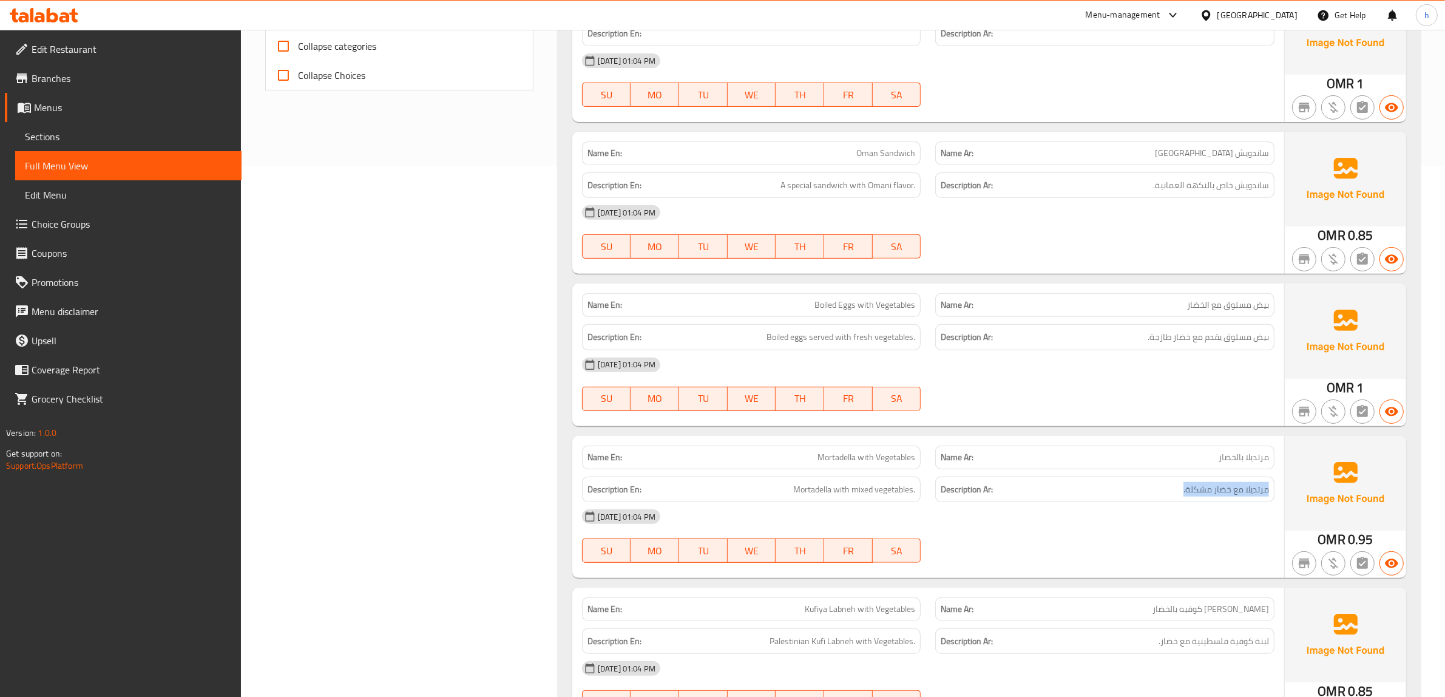
click at [1172, 485] on h6 "Description Ar: مرتديلا مع خضار مشكلة." at bounding box center [1104, 489] width 328 height 15
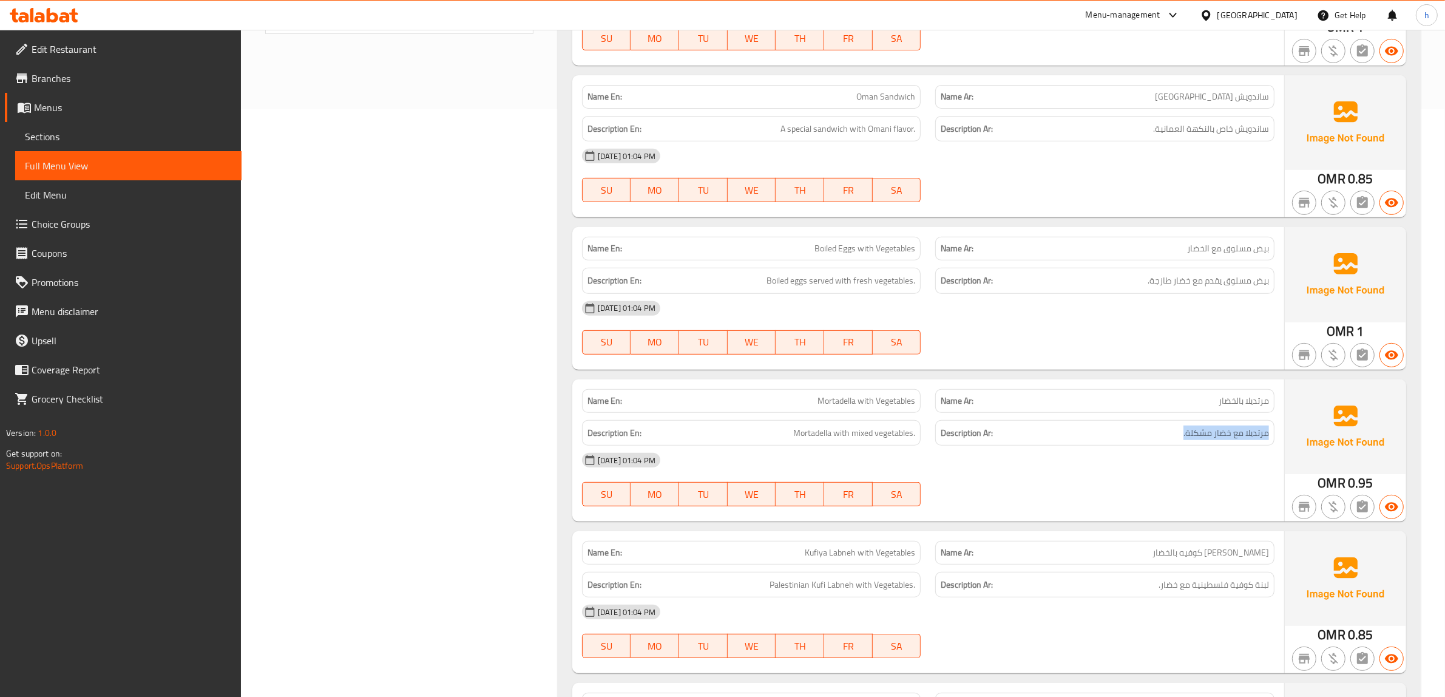
scroll to position [683, 0]
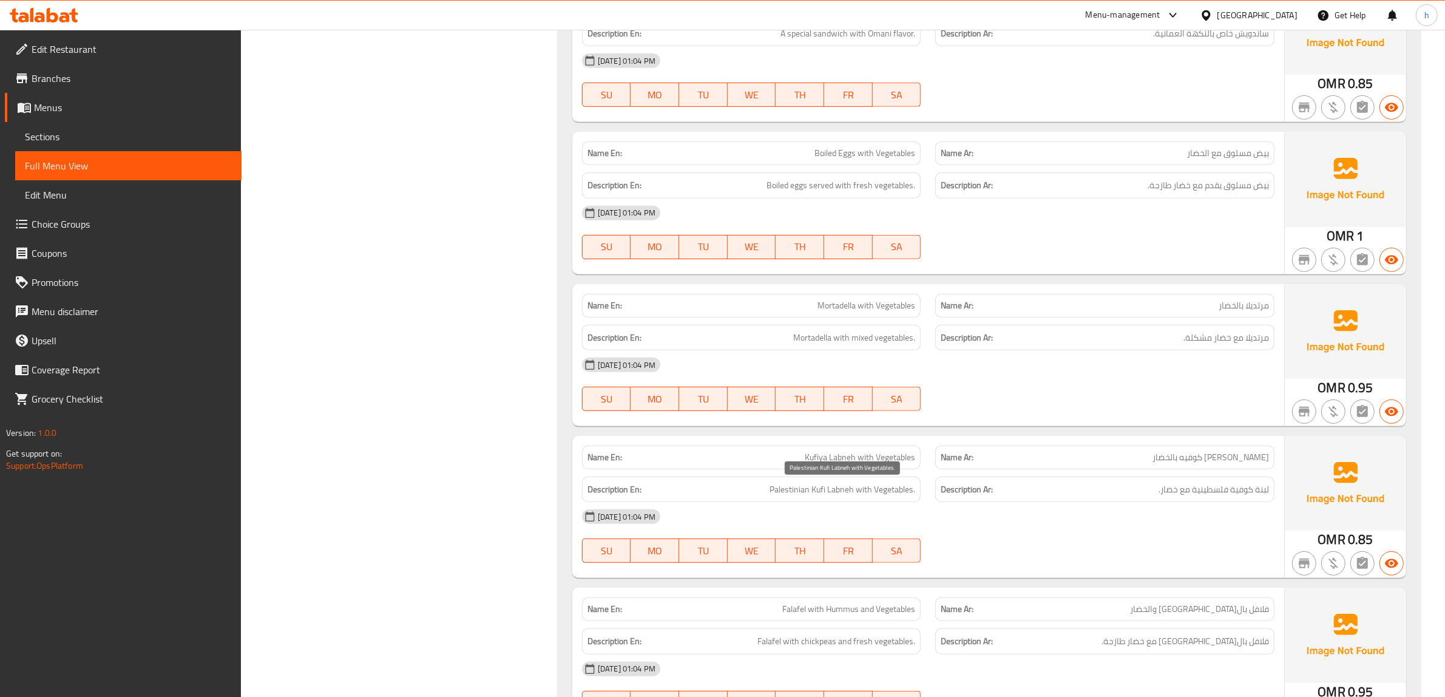
click at [795, 496] on span "Palestinian Kufi Labneh with Vegetables." at bounding box center [842, 489] width 146 height 15
click at [1135, 487] on h6 "Description Ar: لبنة كوفية [DEMOGRAPHIC_DATA] مع خضار." at bounding box center [1104, 489] width 328 height 15
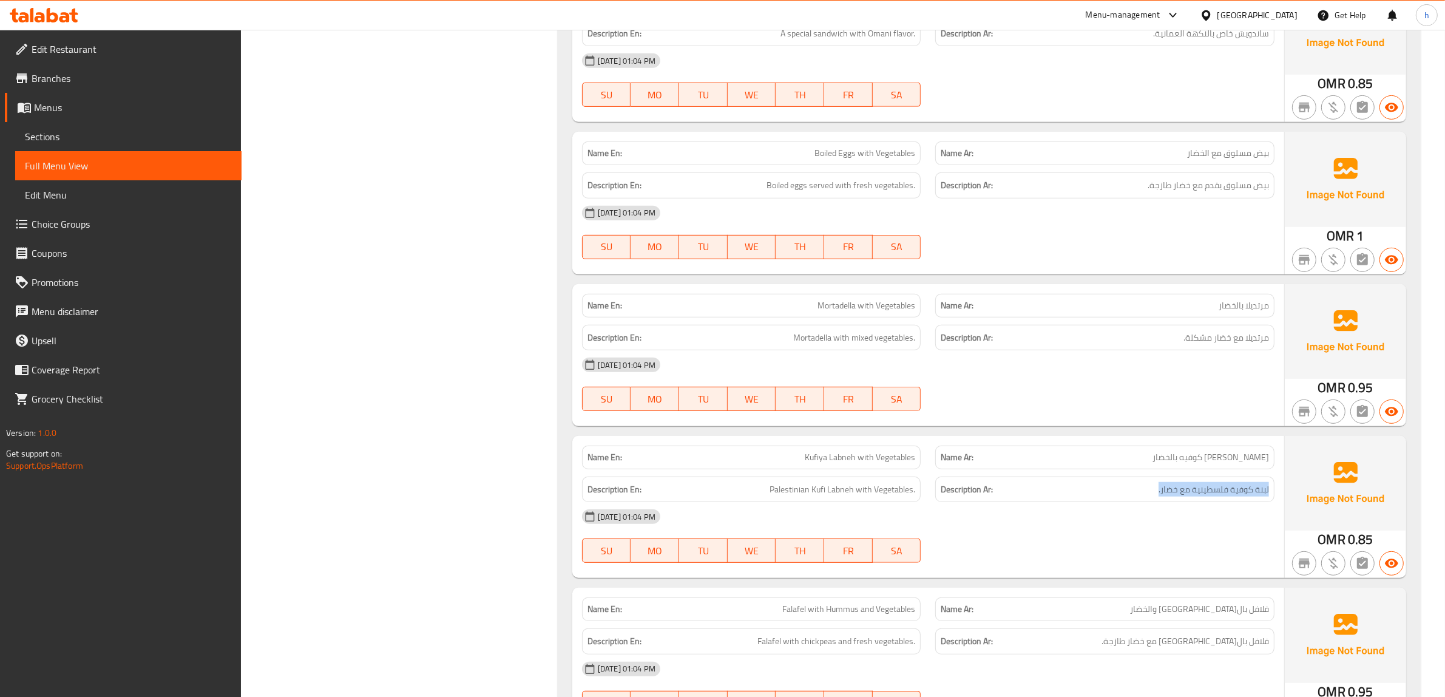
click at [1135, 487] on h6 "Description Ar: لبنة كوفية [DEMOGRAPHIC_DATA] مع خضار." at bounding box center [1104, 489] width 328 height 15
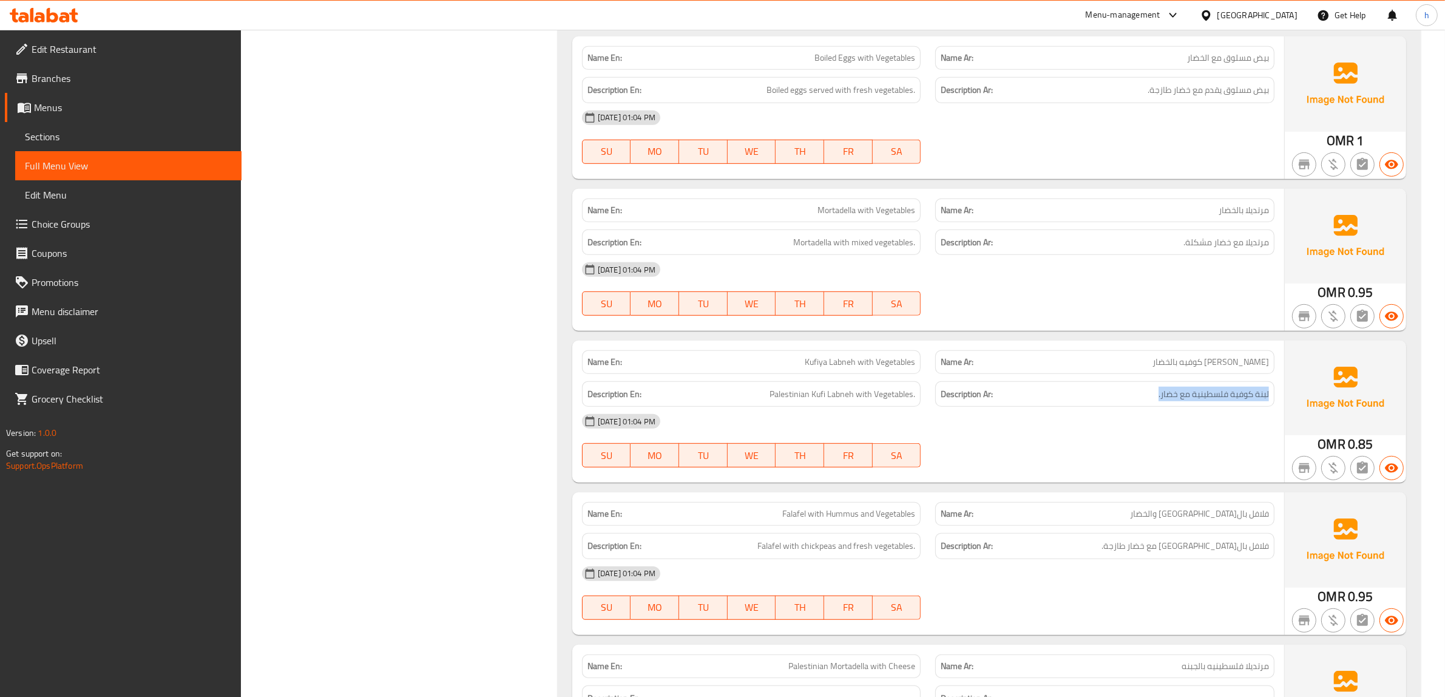
scroll to position [910, 0]
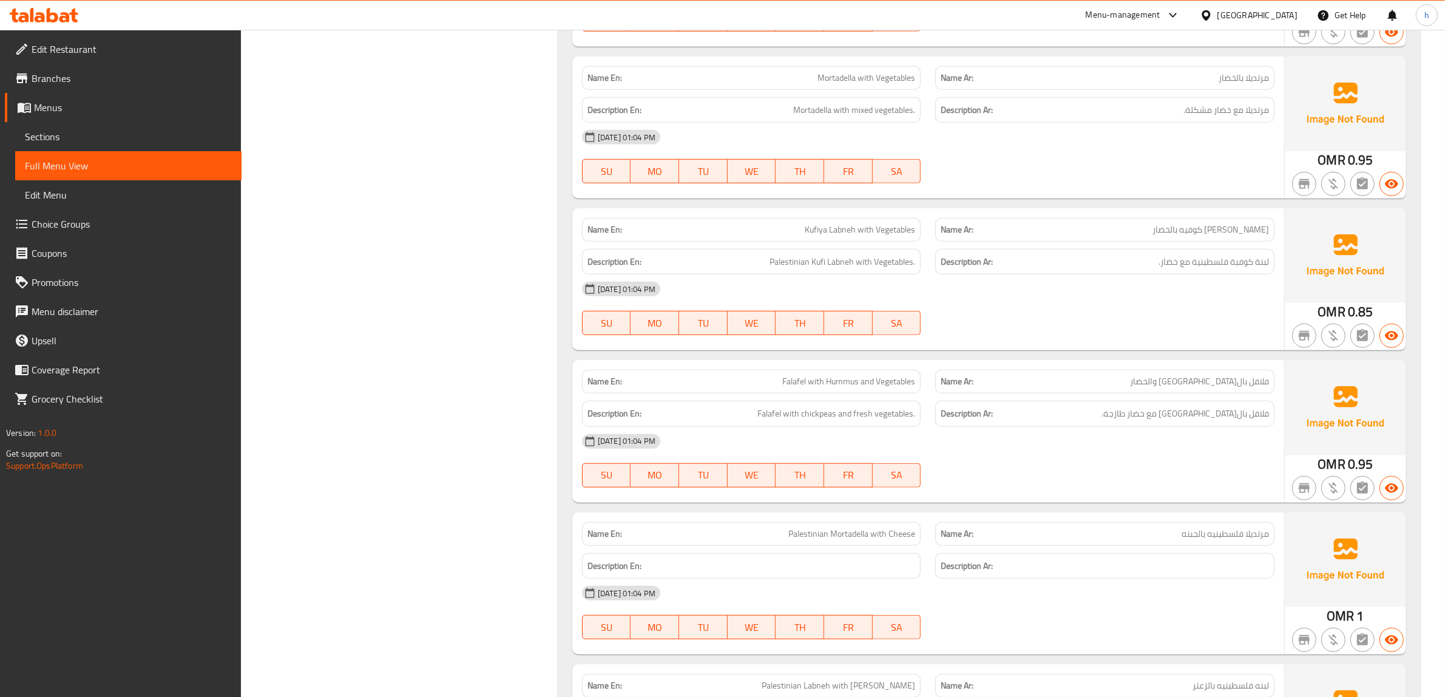
click at [751, 417] on h6 "Description En: Falafel with chickpeas and fresh vegetables." at bounding box center [751, 413] width 328 height 15
click at [1235, 407] on span "فلافل بال[GEOGRAPHIC_DATA] مع خضار طازجة." at bounding box center [1184, 413] width 167 height 15
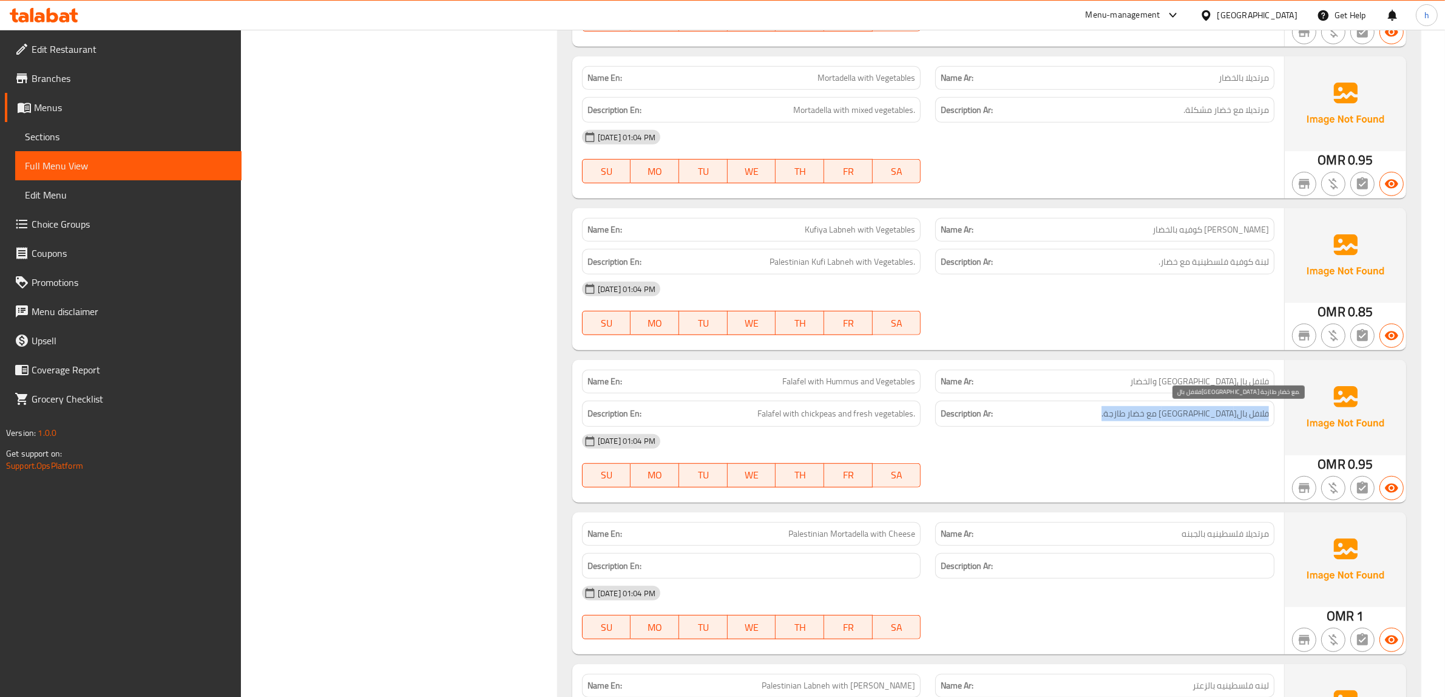
click at [1235, 407] on span "فلافل بال[GEOGRAPHIC_DATA] مع خضار طازجة." at bounding box center [1184, 413] width 167 height 15
click at [840, 384] on span "Falafel with Hummus and Vegetables" at bounding box center [848, 381] width 133 height 13
click at [1148, 374] on div "Name Ar: فلافل بال[GEOGRAPHIC_DATA] والخضار" at bounding box center [1104, 381] width 339 height 24
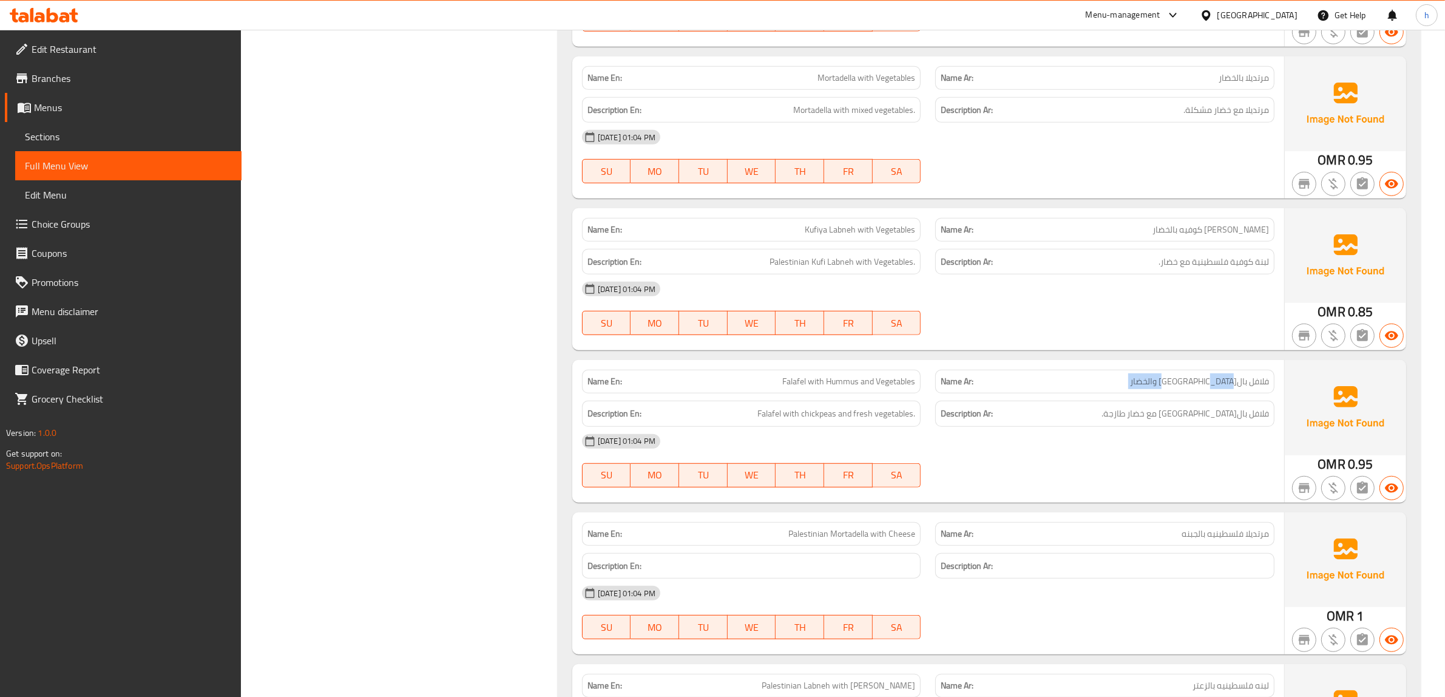
click at [1148, 374] on div "Name Ar: فلافل بال[GEOGRAPHIC_DATA] والخضار" at bounding box center [1104, 381] width 339 height 24
click at [809, 417] on span "Falafel with chickpeas and fresh vegetables." at bounding box center [836, 413] width 158 height 15
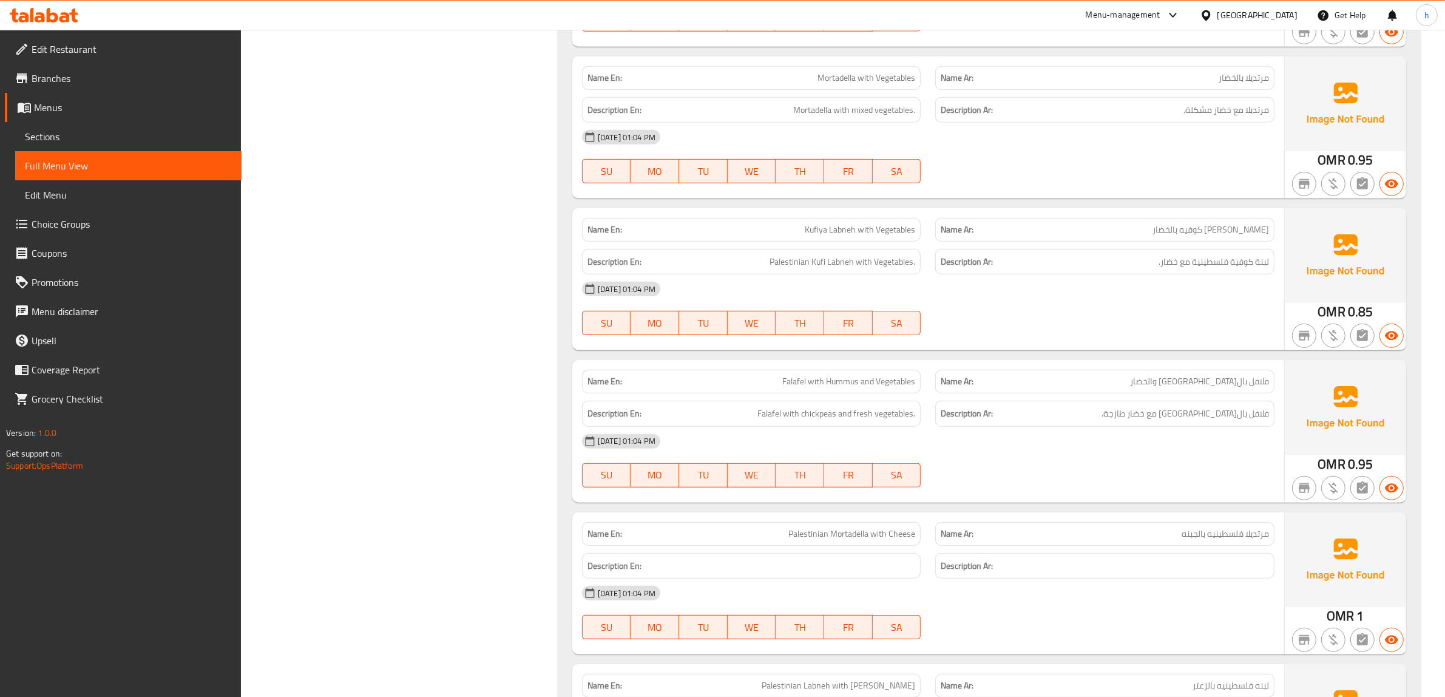
click at [1147, 404] on div "Description Ar: فلافل بال[GEOGRAPHIC_DATA] مع خضار طازجة." at bounding box center [1104, 413] width 339 height 26
click at [838, 532] on span "Palestinian Mortadella with Cheese" at bounding box center [851, 533] width 127 height 13
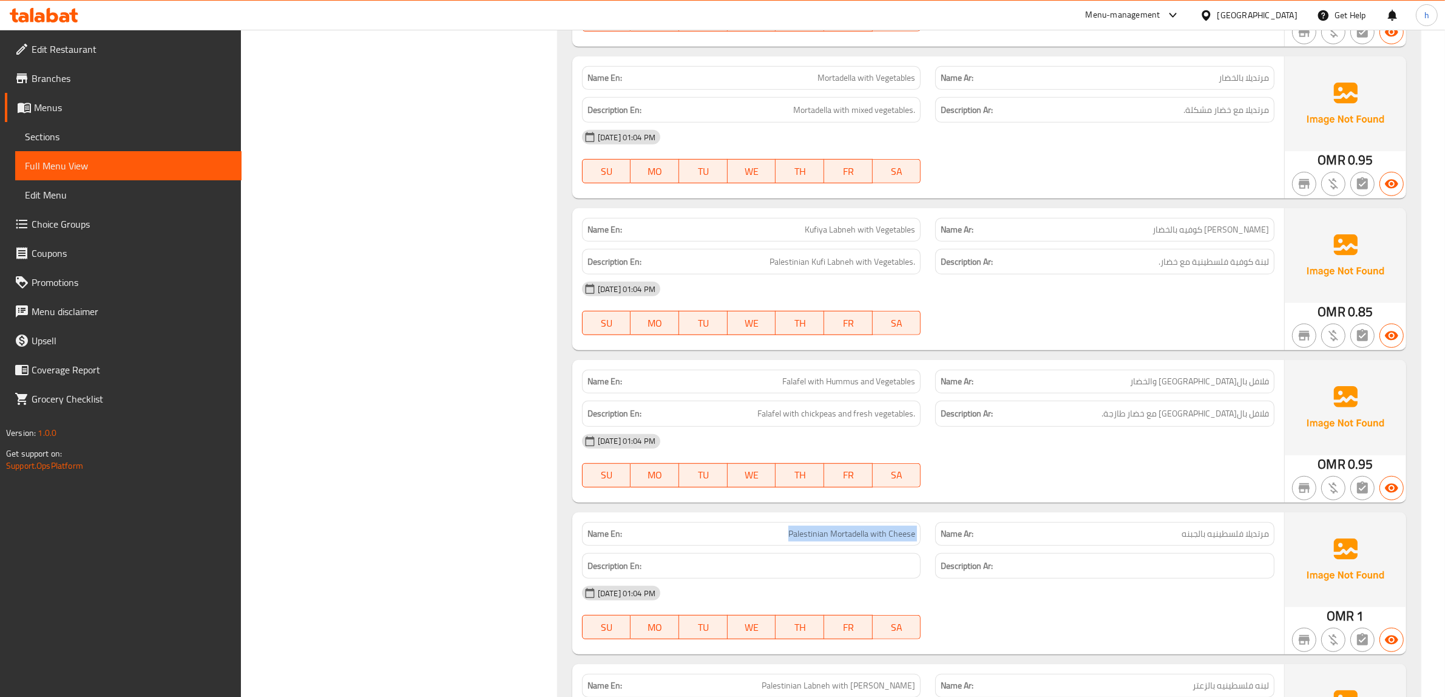
click at [838, 532] on span "Palestinian Mortadella with Cheese" at bounding box center [851, 533] width 127 height 13
click at [1156, 541] on div "Name Ar: مرتديلا فلسطينيه بالجبنه" at bounding box center [1104, 534] width 339 height 24
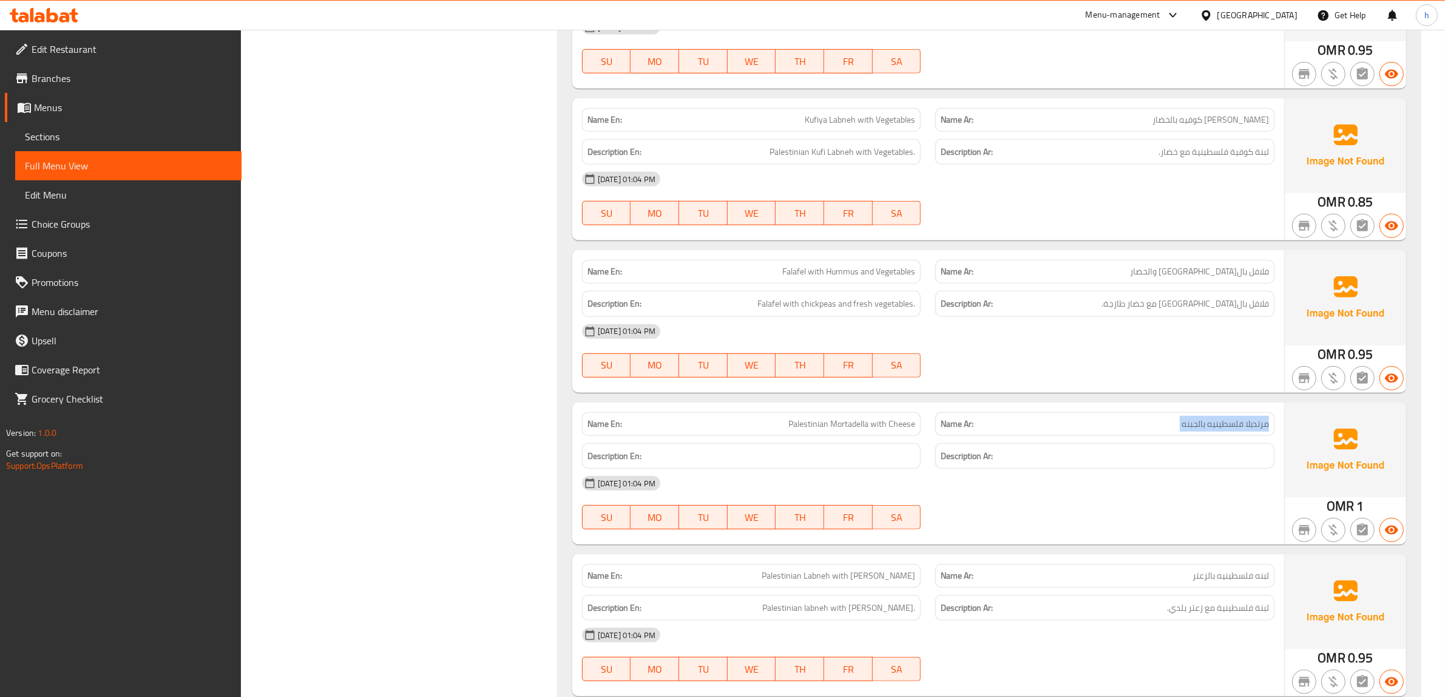
scroll to position [1213, 0]
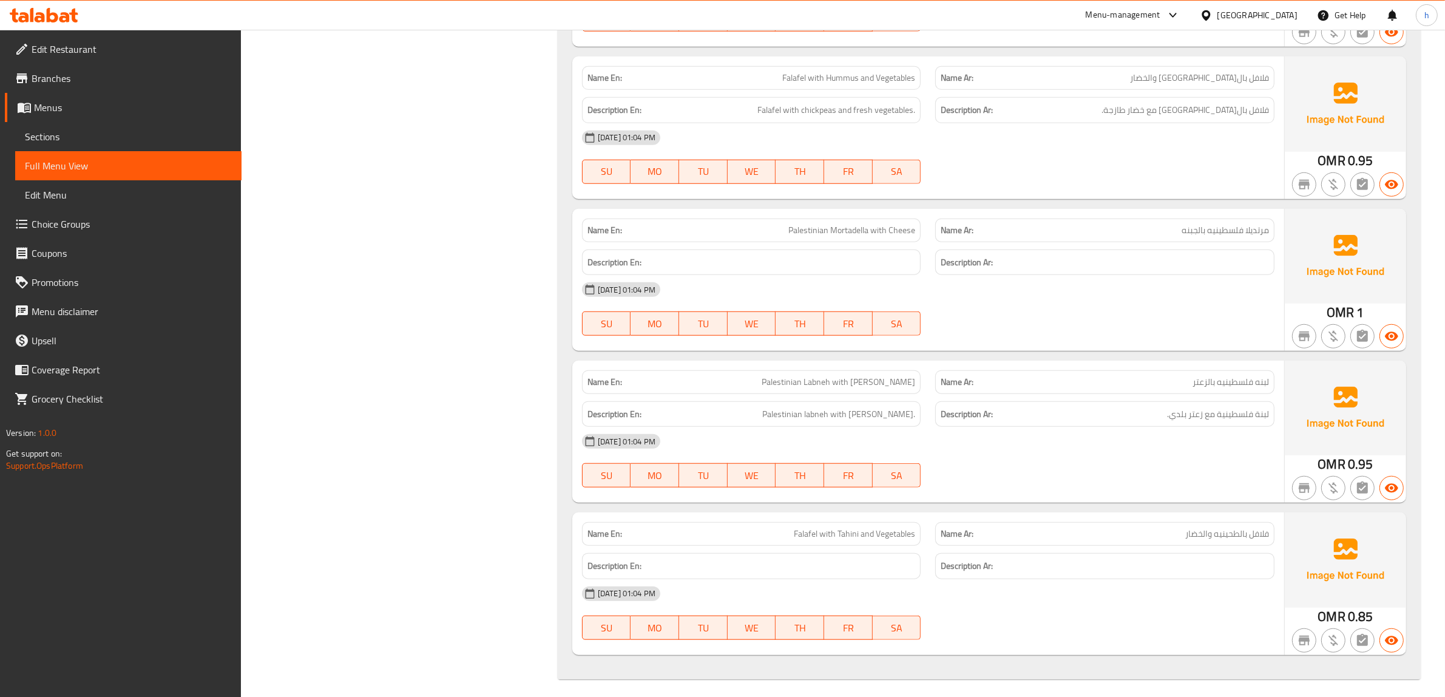
click at [817, 528] on span "Falafel with Tahini and Vegetables" at bounding box center [854, 533] width 121 height 13
click at [1185, 535] on span "فلافل بالطحينيه والخضار" at bounding box center [1227, 533] width 84 height 13
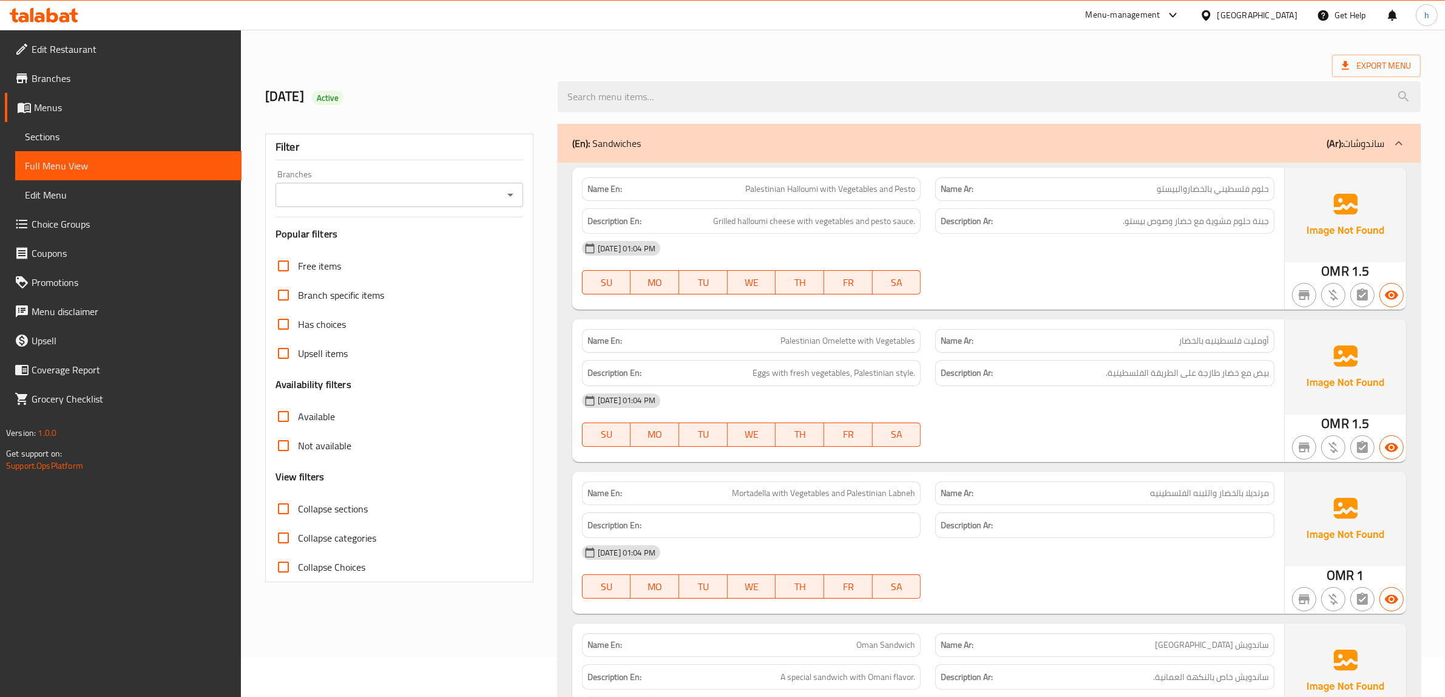
scroll to position [0, 0]
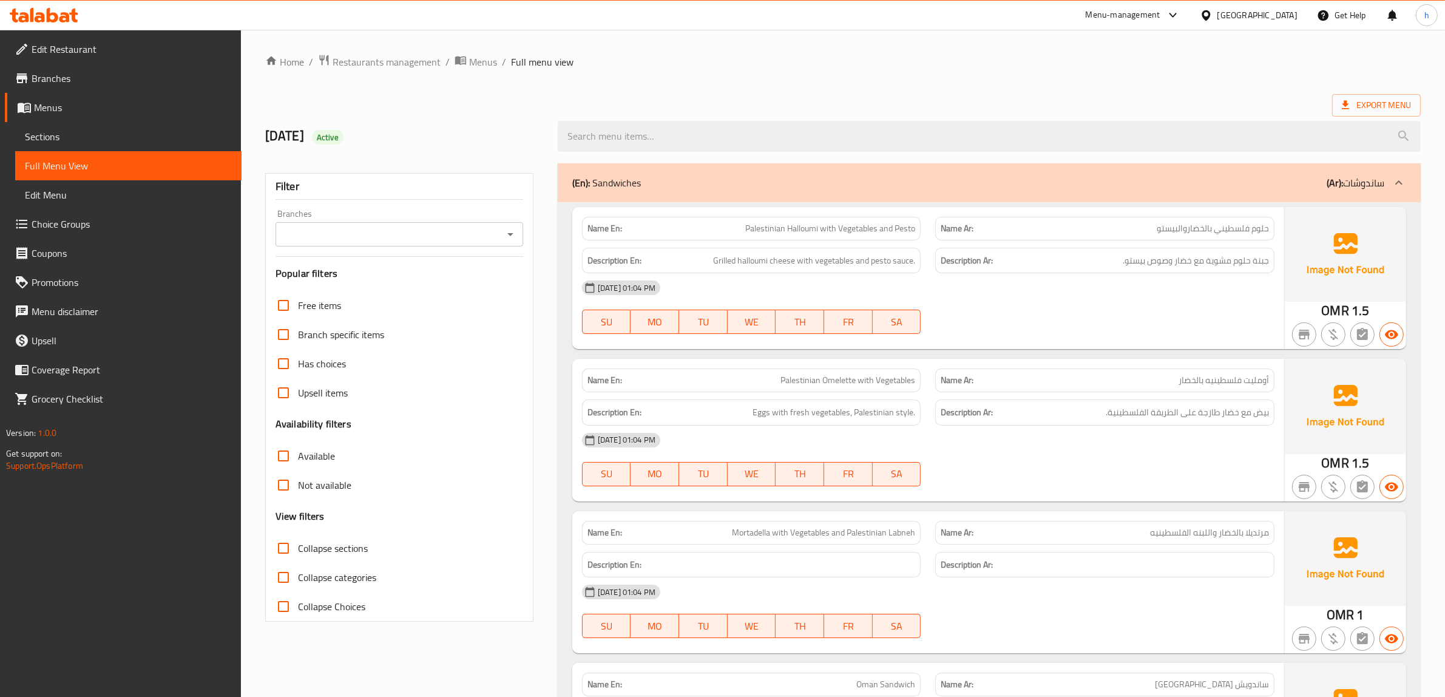
click at [107, 135] on span "Sections" at bounding box center [128, 136] width 207 height 15
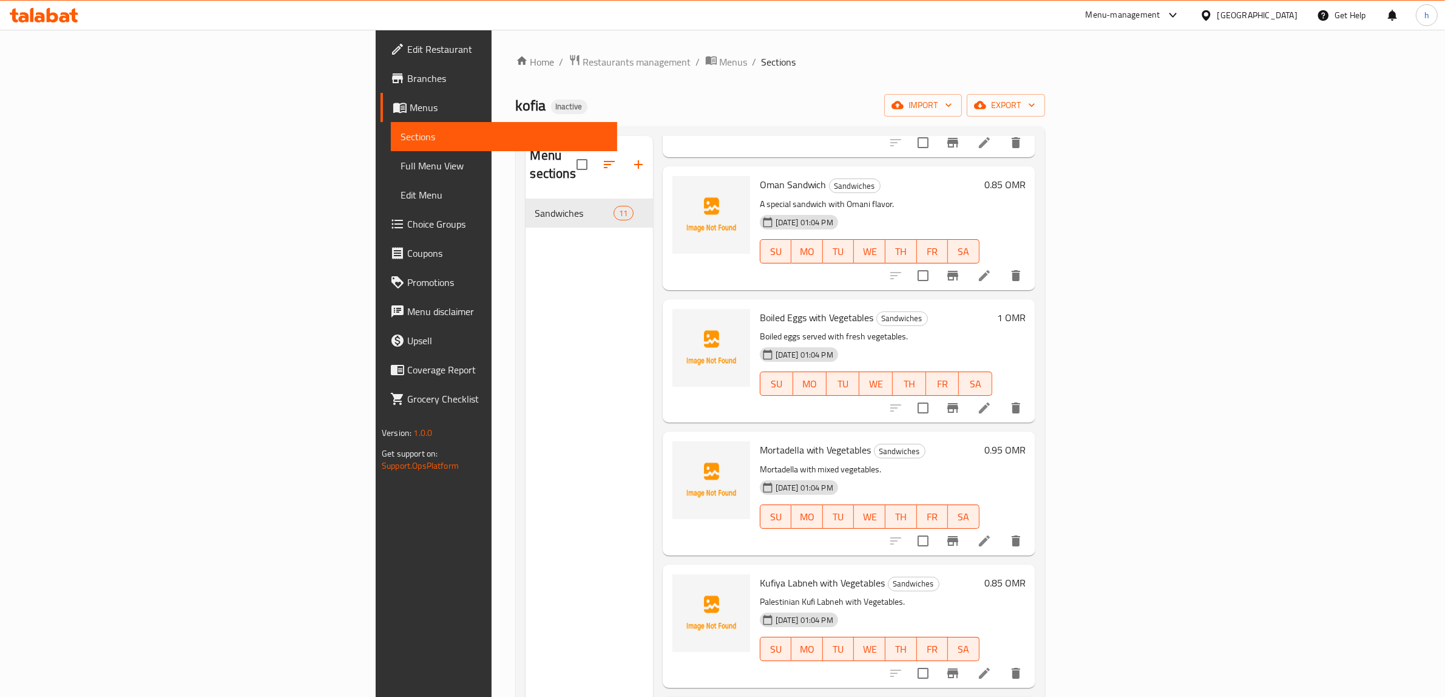
scroll to position [228, 0]
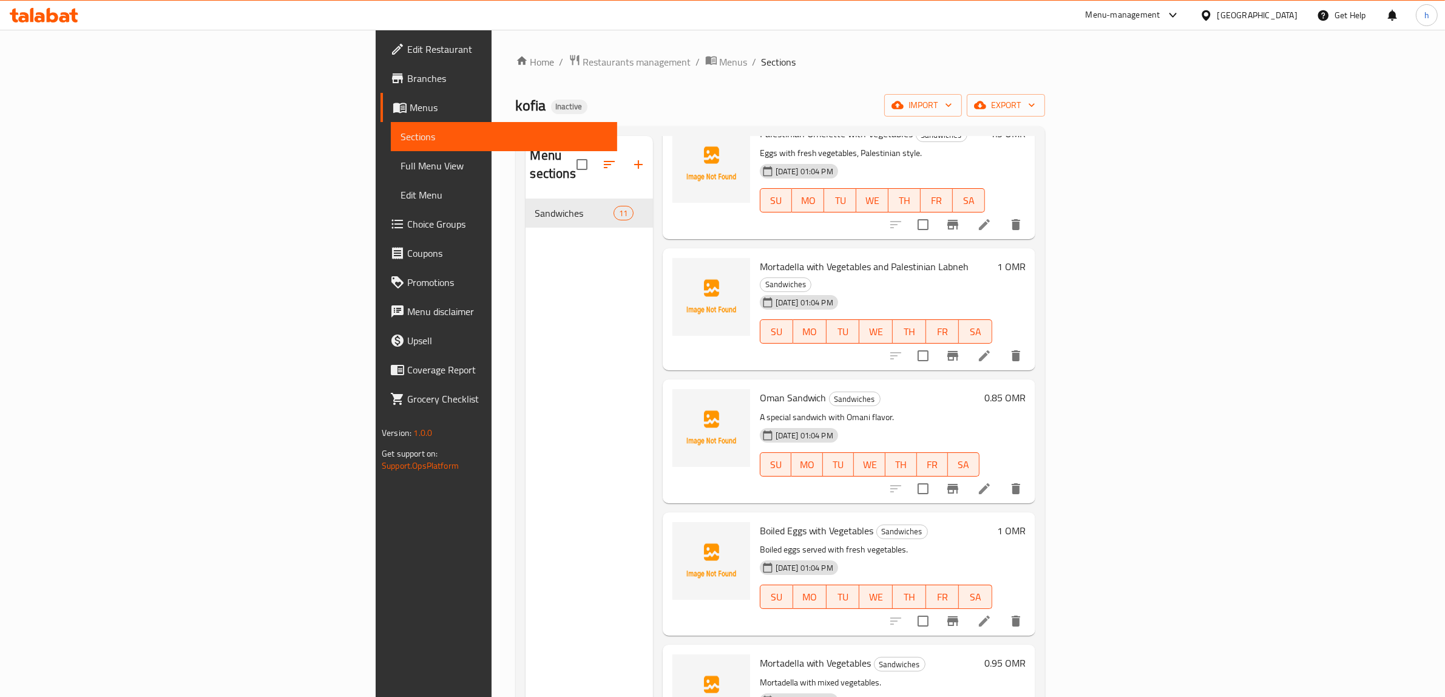
click at [1001, 477] on li at bounding box center [984, 488] width 34 height 22
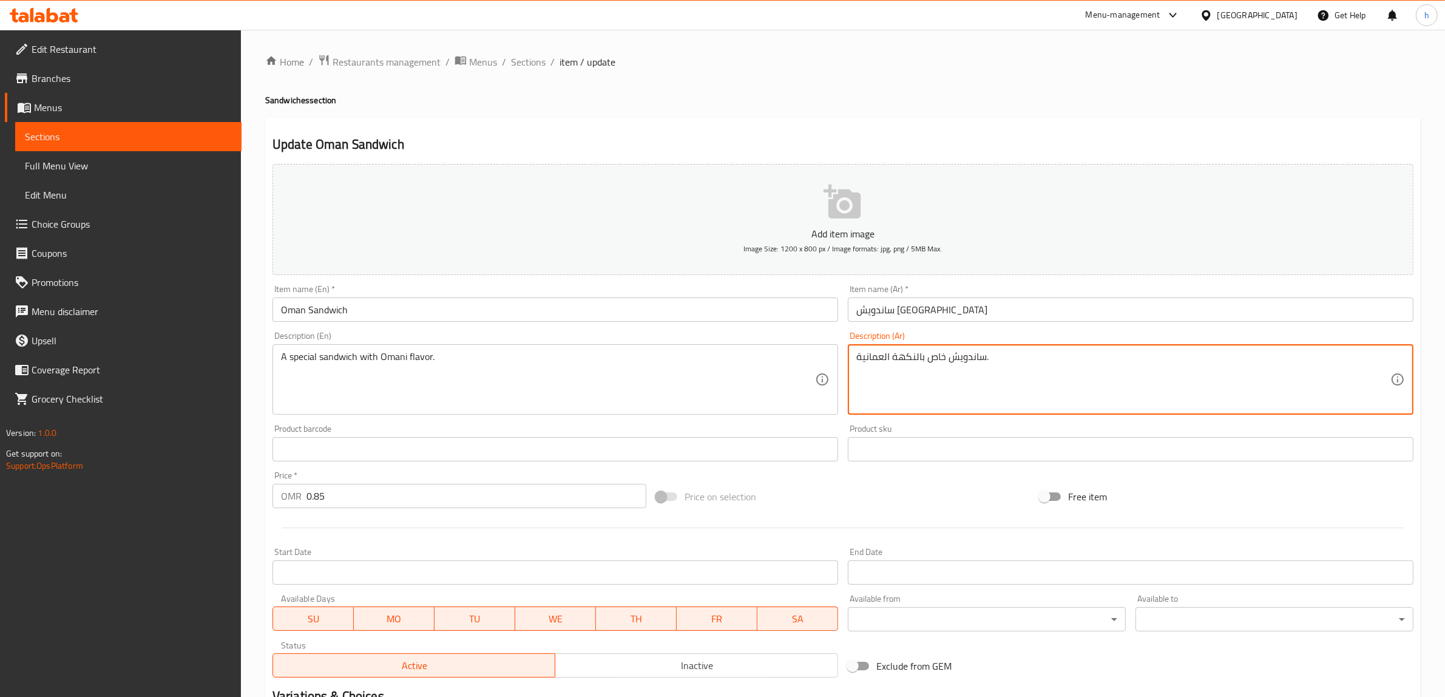
click at [932, 362] on textarea "ساندويش خاص بالنكهة العمانية." at bounding box center [1123, 380] width 534 height 58
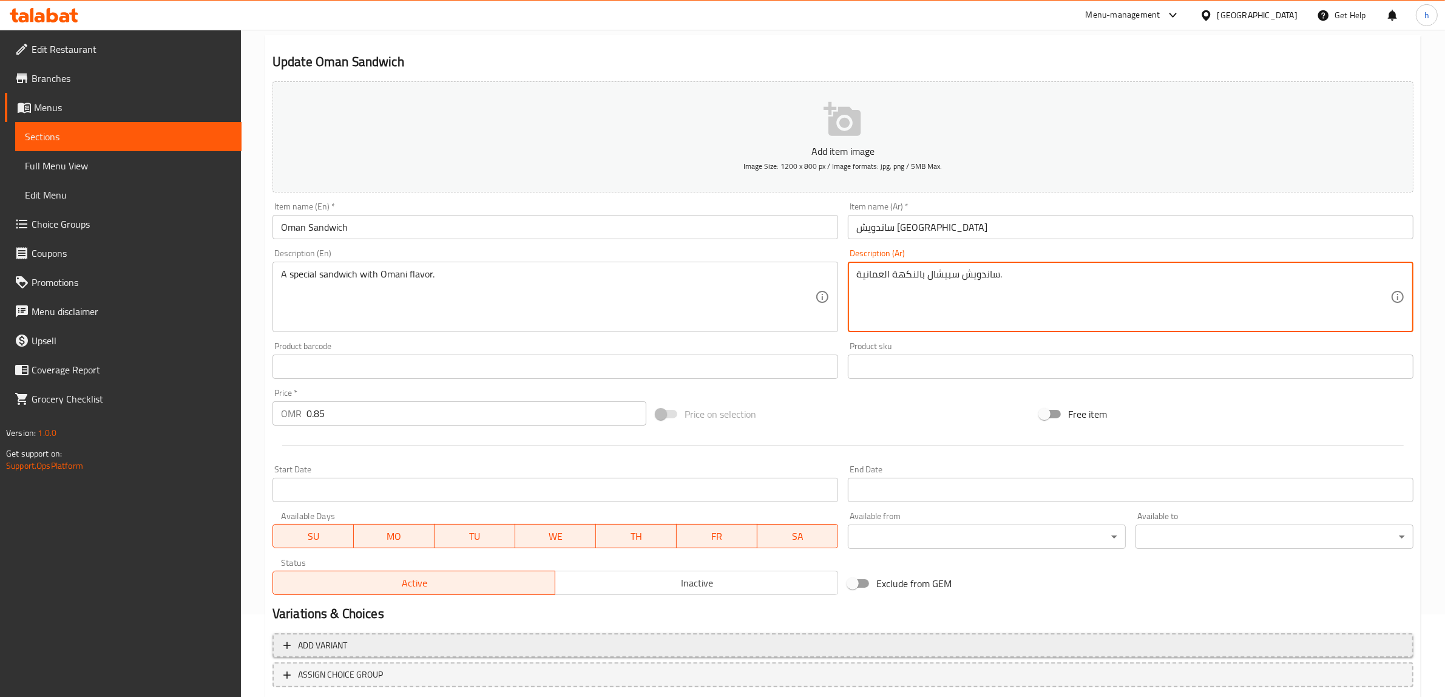
scroll to position [158, 0]
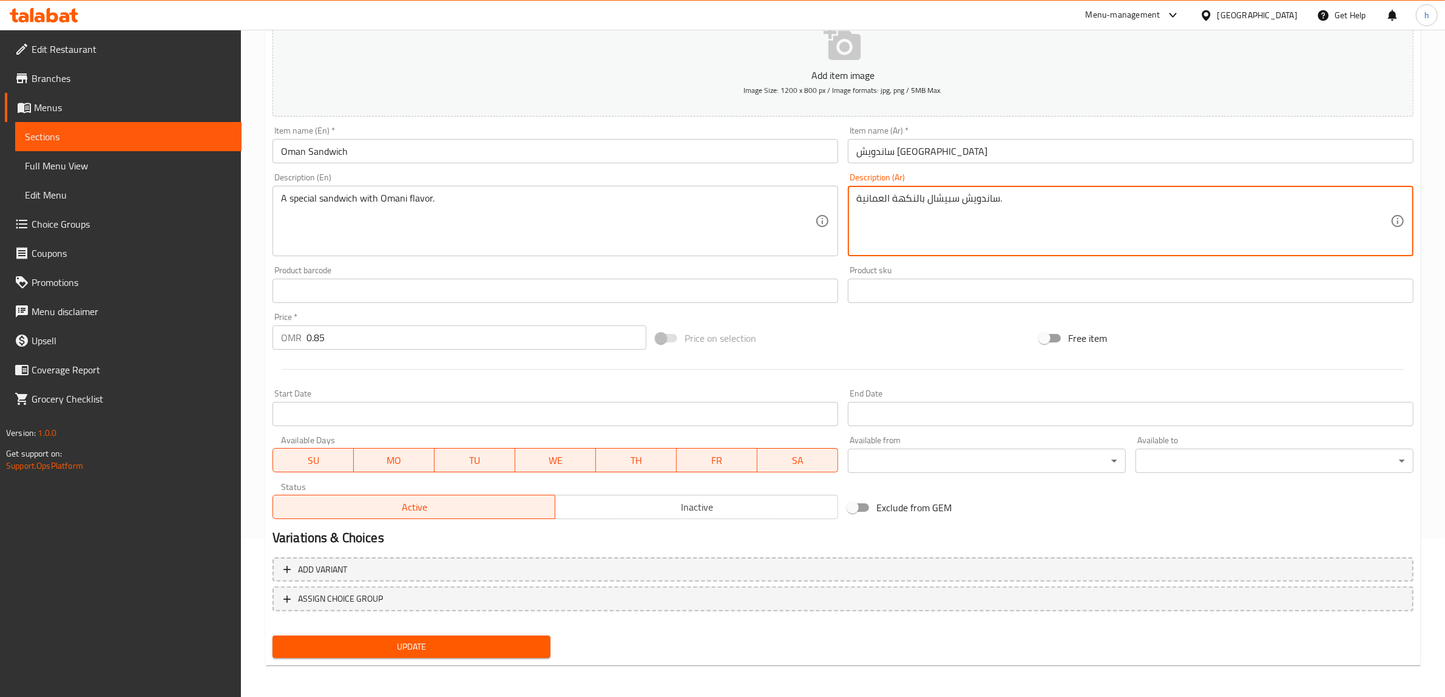
type textarea "ساندويش سبيشال بالنكهة العمانية."
click at [437, 649] on span "Update" at bounding box center [411, 646] width 258 height 15
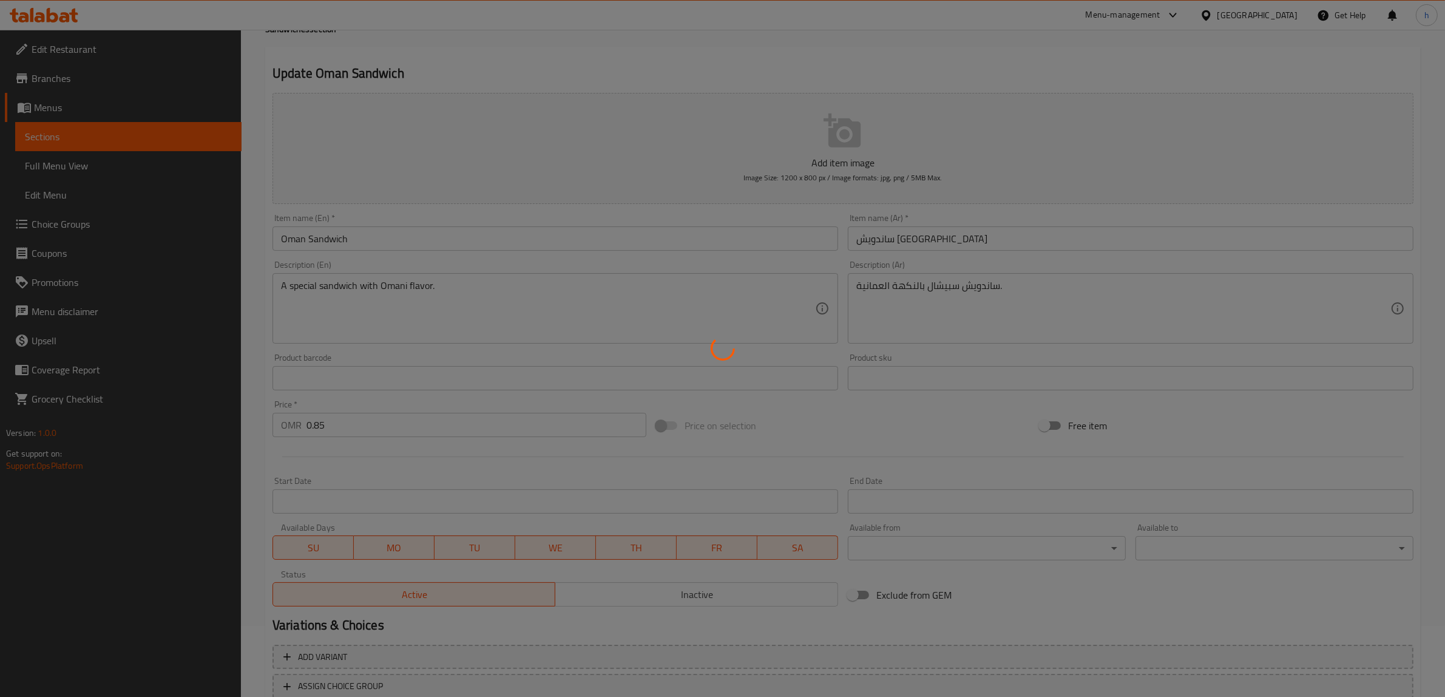
scroll to position [0, 0]
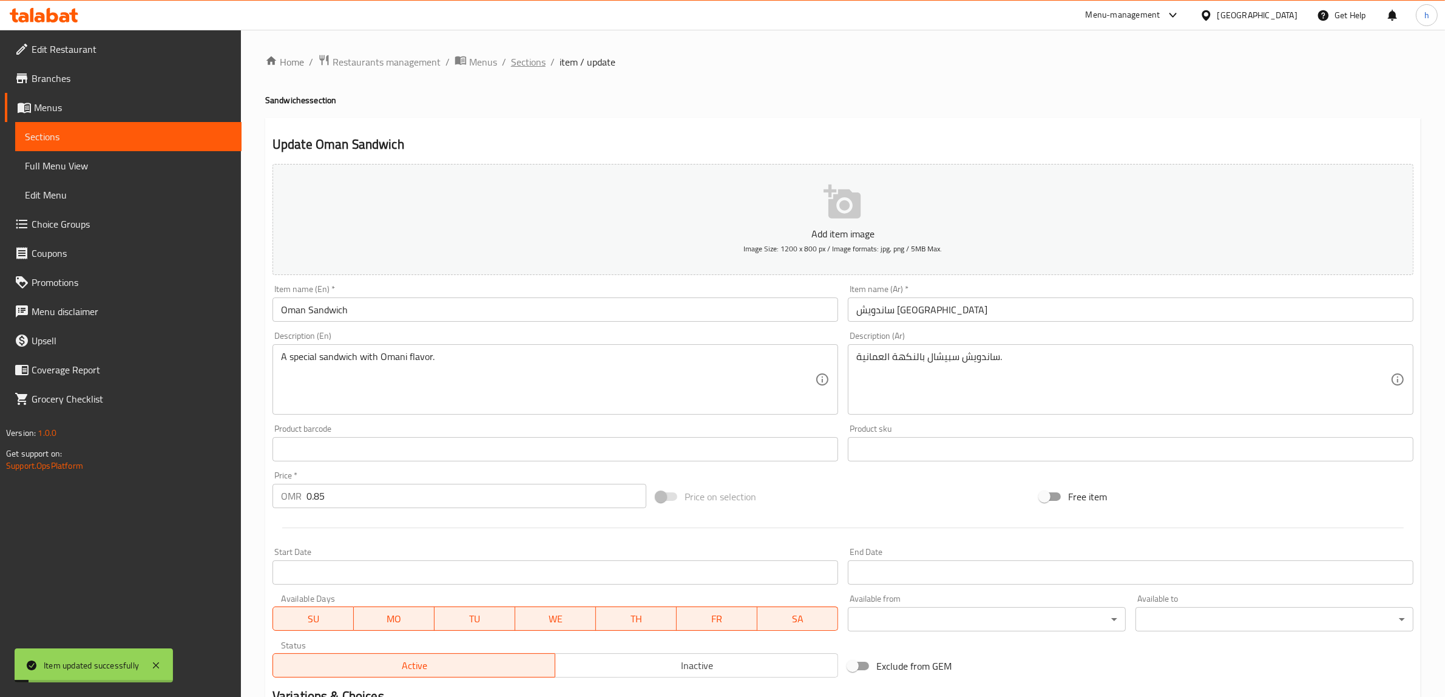
click at [529, 58] on span "Sections" at bounding box center [528, 62] width 35 height 15
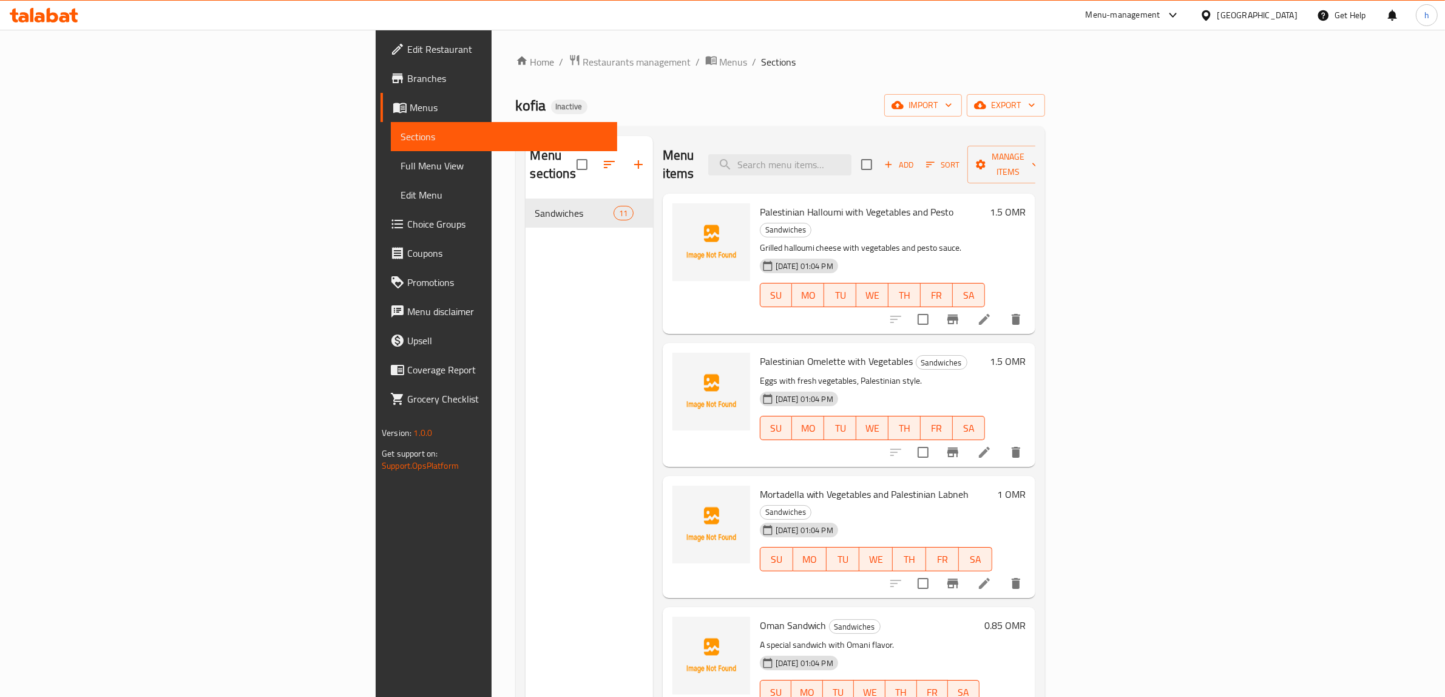
click at [400, 170] on span "Full Menu View" at bounding box center [503, 165] width 207 height 15
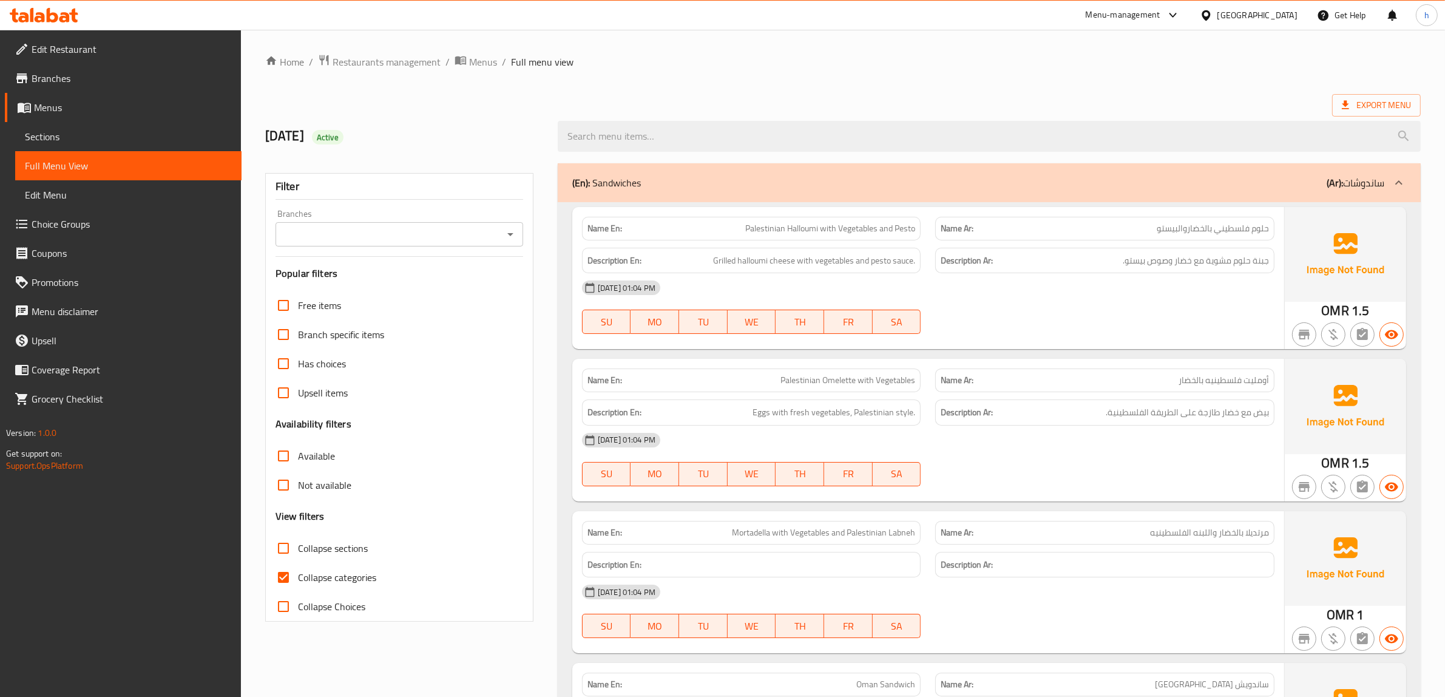
click at [414, 575] on div "Collapse categories" at bounding box center [399, 576] width 248 height 29
click at [294, 576] on input "Collapse categories" at bounding box center [283, 576] width 29 height 29
checkbox input "false"
click at [1366, 111] on span "Export Menu" at bounding box center [1375, 105] width 69 height 15
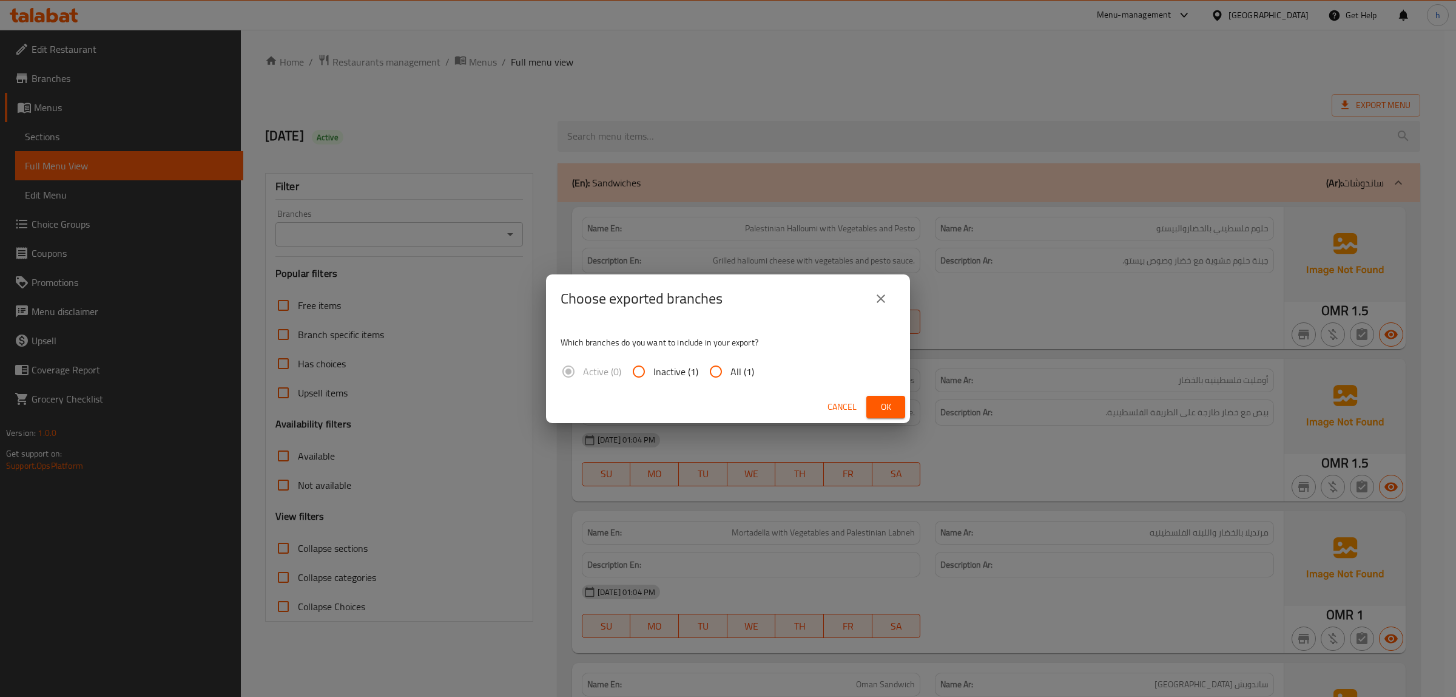
click at [728, 370] on input "All (1)" at bounding box center [715, 371] width 29 height 29
radio input "true"
click at [881, 404] on span "Ok" at bounding box center [885, 406] width 19 height 15
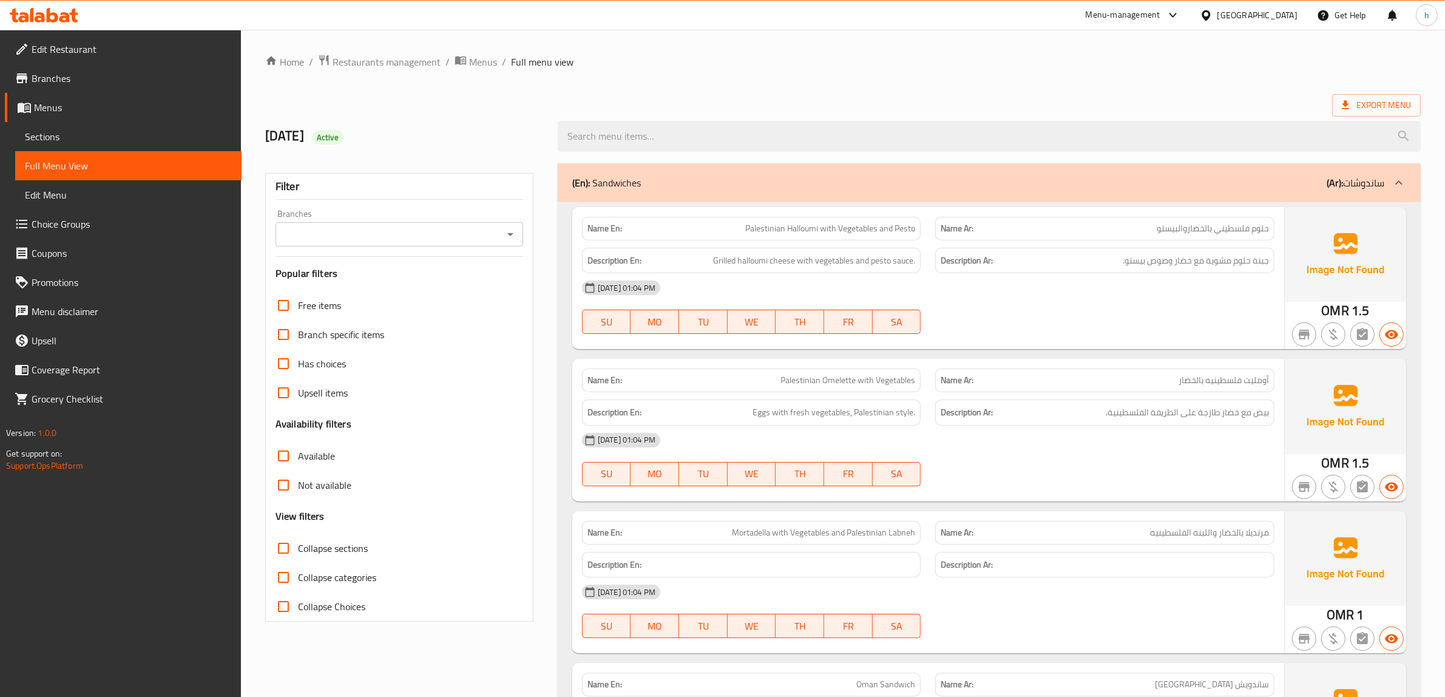
click at [72, 134] on span "Sections" at bounding box center [128, 136] width 207 height 15
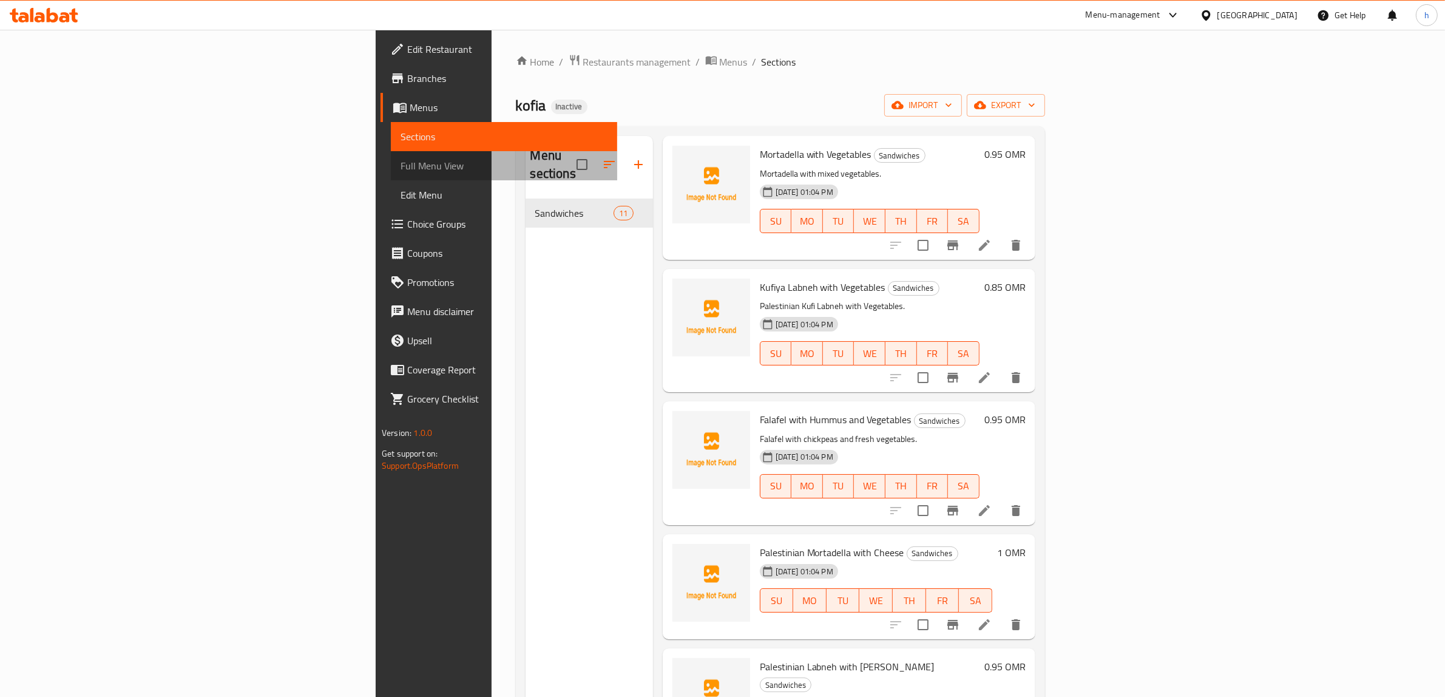
click at [400, 170] on span "Full Menu View" at bounding box center [503, 165] width 207 height 15
